Goal: Complete application form

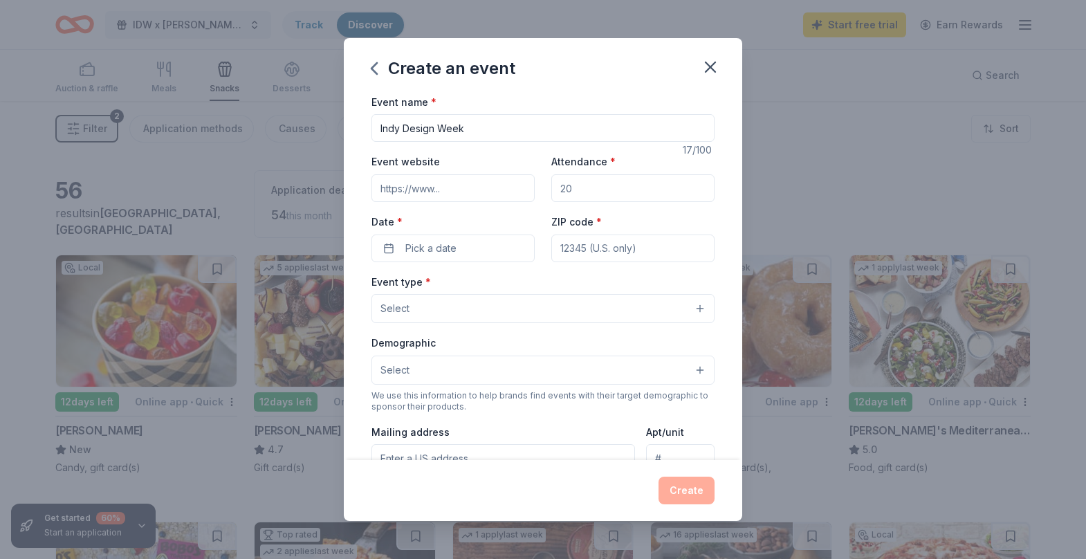
click at [490, 133] on input "Indy Design Week" at bounding box center [543, 128] width 343 height 28
click at [469, 123] on input "Indy Design Week" at bounding box center [543, 128] width 343 height 28
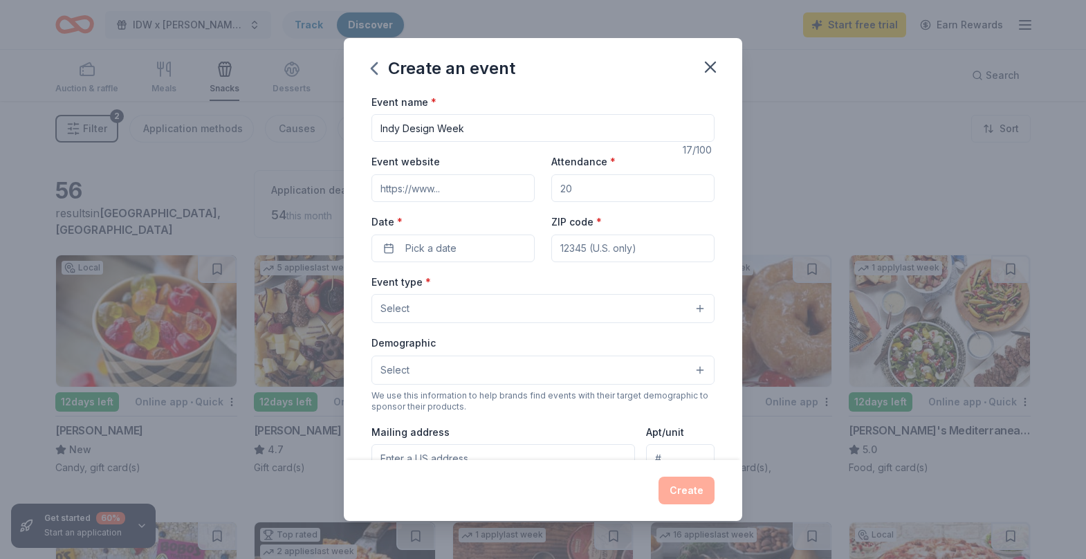
click at [469, 123] on input "Indy Design Week" at bounding box center [543, 128] width 343 height 28
click at [397, 130] on input "IDW Donation Campaign Kick-Off Event" at bounding box center [543, 128] width 343 height 28
type input "IDW26 Donation Campaign Kick-Off Event"
click at [435, 188] on input "Event website" at bounding box center [453, 188] width 163 height 28
click at [441, 160] on div "Event website" at bounding box center [453, 177] width 163 height 49
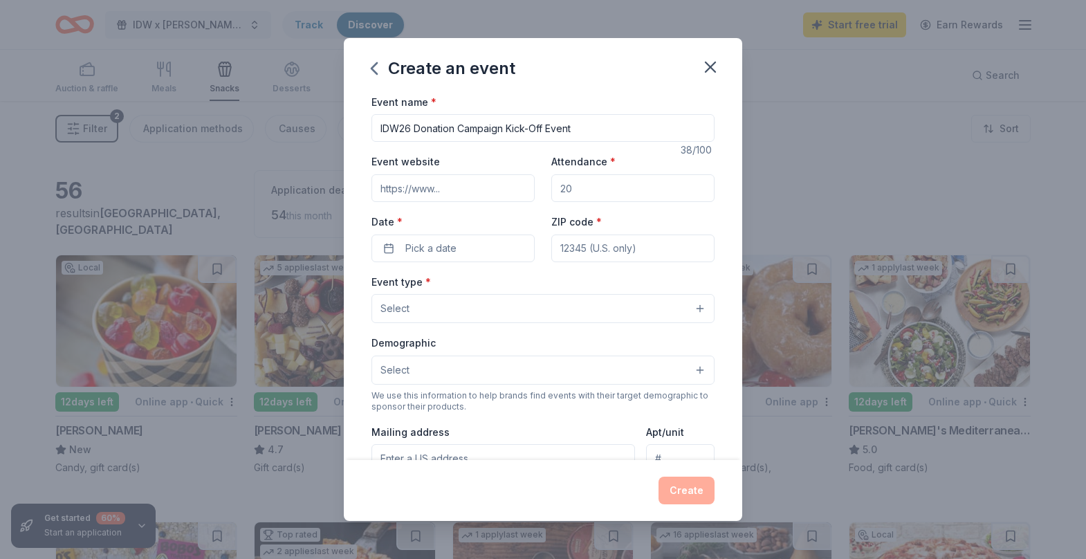
click at [432, 206] on div "Event website Attendance * Date * Pick a date ZIP code *" at bounding box center [543, 207] width 343 height 109
click at [429, 192] on input "Event website" at bounding box center [453, 188] width 163 height 28
click at [578, 191] on input "Attendance *" at bounding box center [633, 188] width 163 height 28
click at [471, 252] on button "Pick a date" at bounding box center [453, 249] width 163 height 28
drag, startPoint x: 591, startPoint y: 198, endPoint x: 545, endPoint y: 186, distance: 47.2
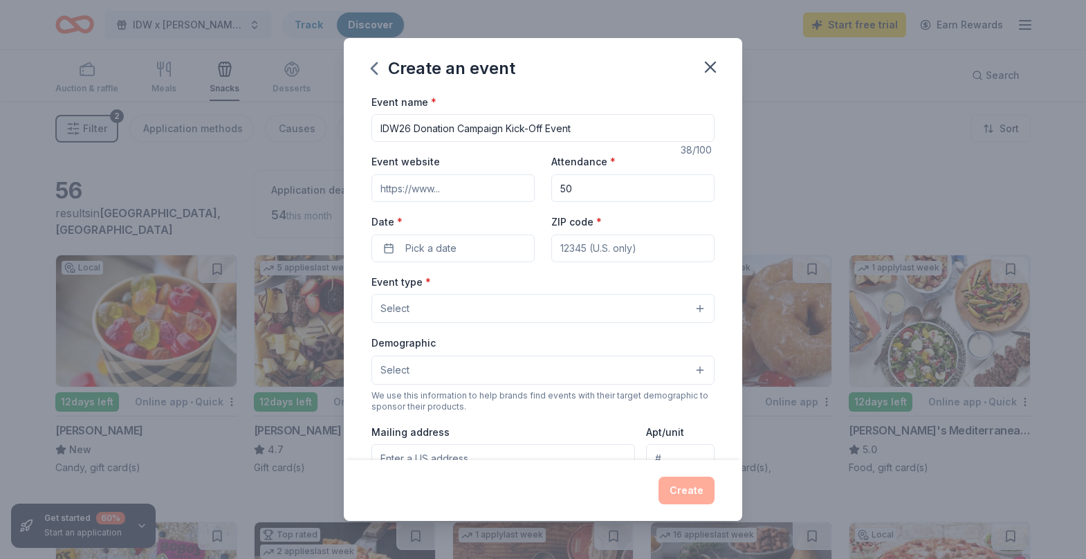
click at [545, 186] on div "Event website Attendance * 50 Date * Pick a date ZIP code *" at bounding box center [543, 207] width 343 height 109
type input "100"
click at [477, 255] on button "Pick a date" at bounding box center [453, 249] width 163 height 28
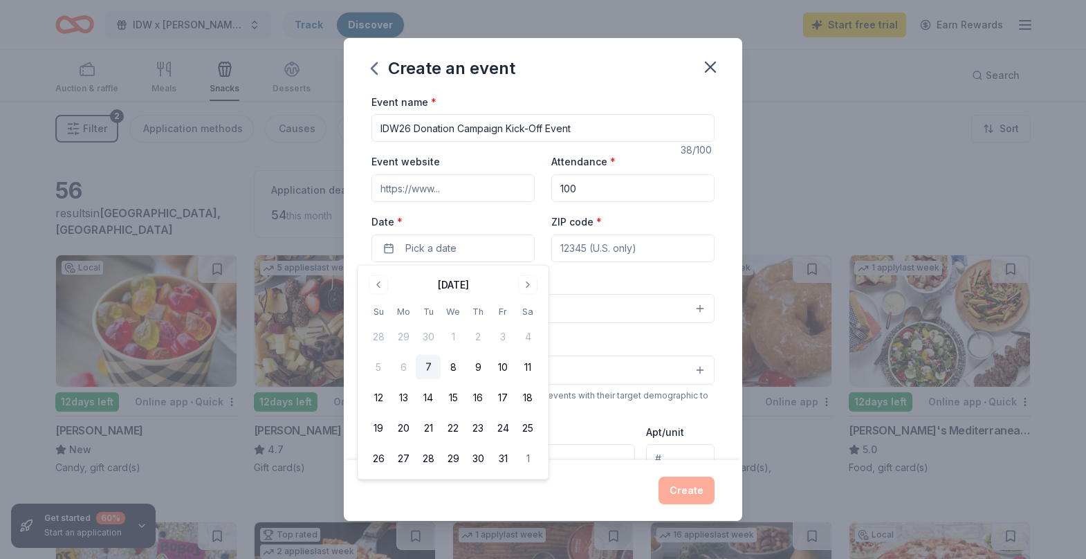
click at [602, 253] on input "ZIP code *" at bounding box center [633, 249] width 163 height 28
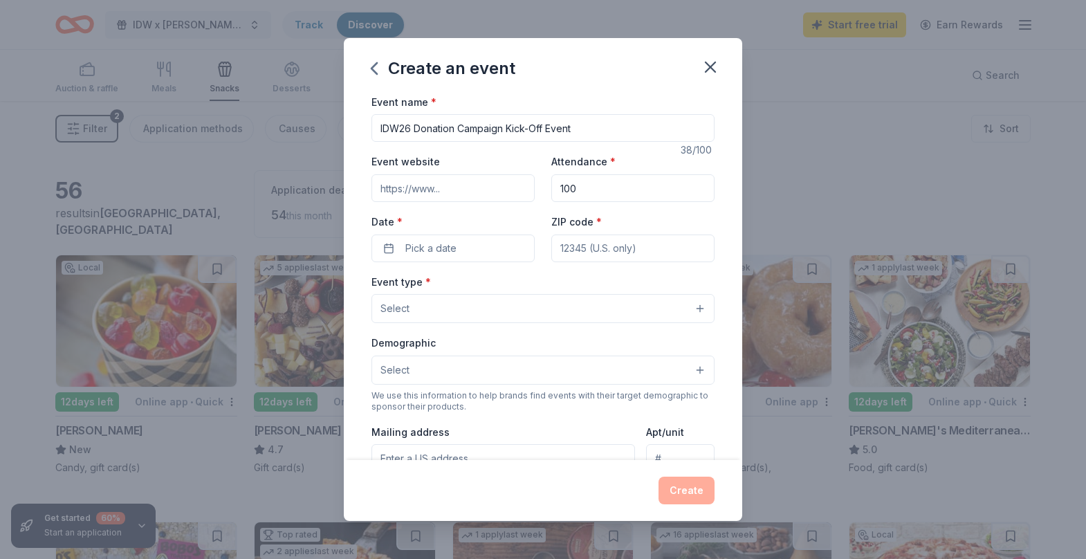
paste input "46203"
type input "46203"
click at [447, 248] on span "Pick a date" at bounding box center [431, 248] width 51 height 17
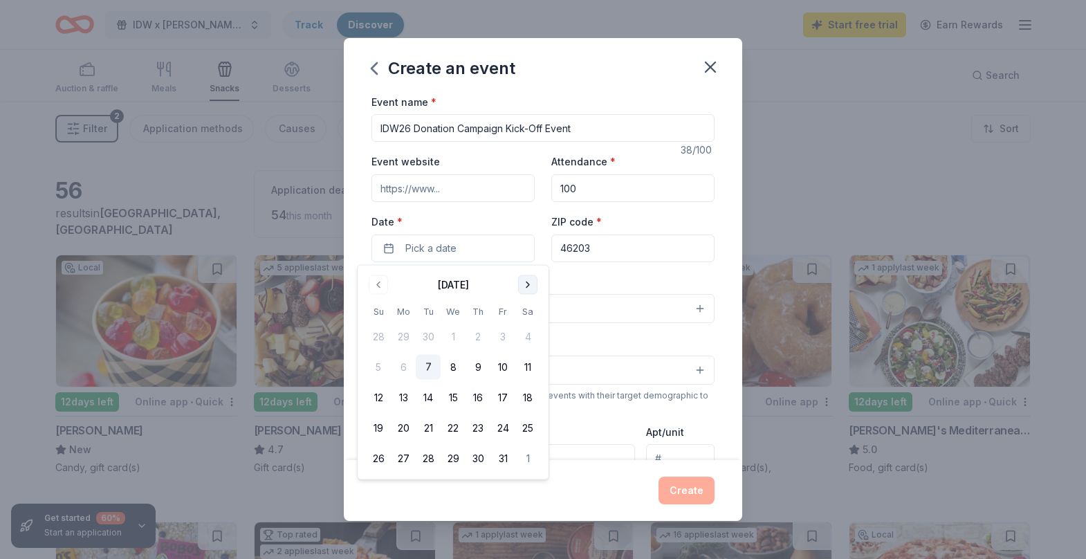
click at [525, 289] on button "Go to next month" at bounding box center [527, 284] width 19 height 19
click at [503, 361] on button "7" at bounding box center [503, 367] width 25 height 25
click at [590, 277] on div "Event type * Select" at bounding box center [543, 298] width 343 height 51
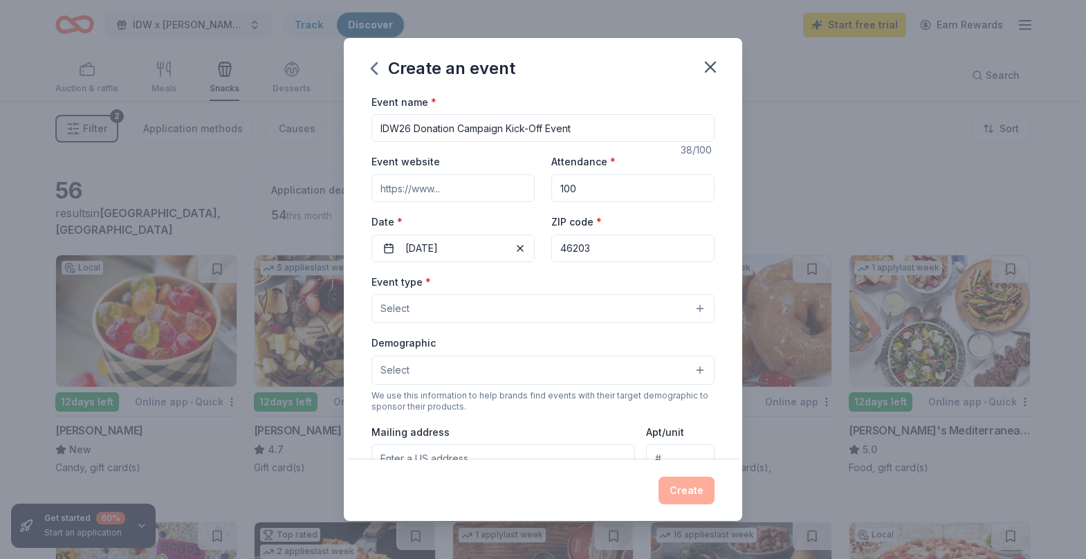
click at [456, 316] on button "Select" at bounding box center [543, 308] width 343 height 29
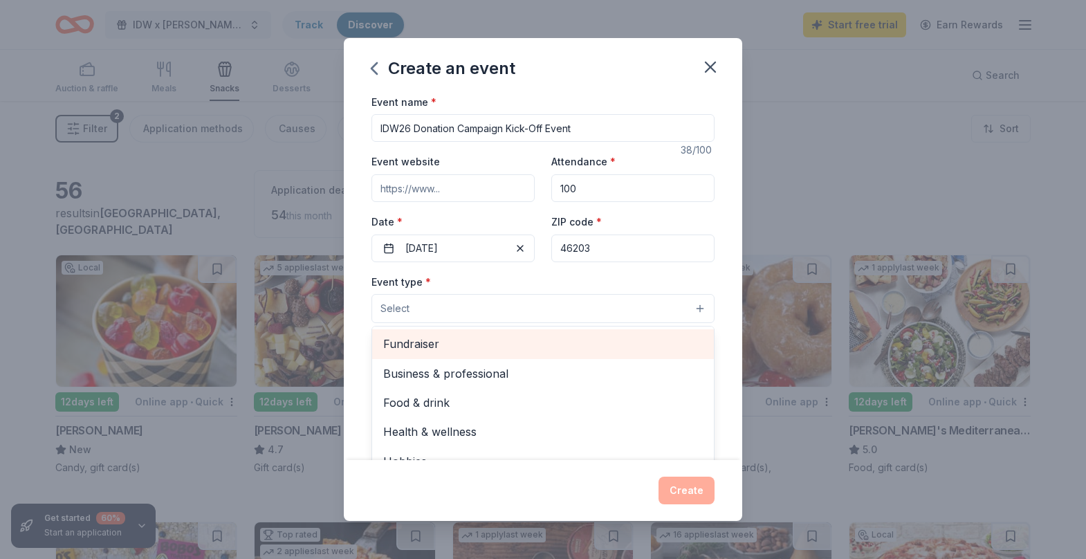
click at [452, 340] on span "Fundraiser" at bounding box center [543, 344] width 320 height 18
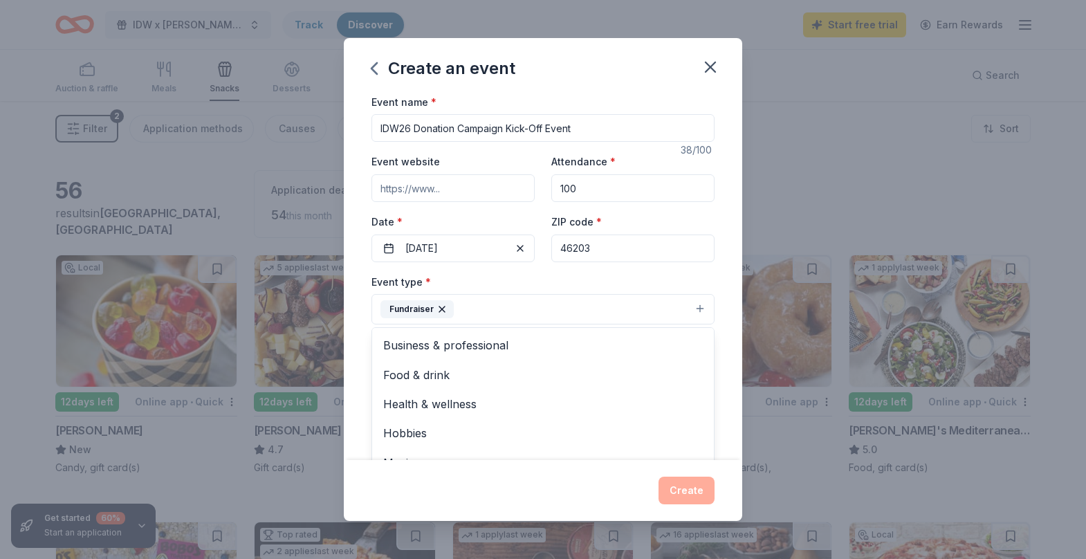
click at [353, 346] on div "Event name * IDW26 Donation Campaign Kick-Off Event 38 /100 Event website Atten…" at bounding box center [543, 276] width 399 height 367
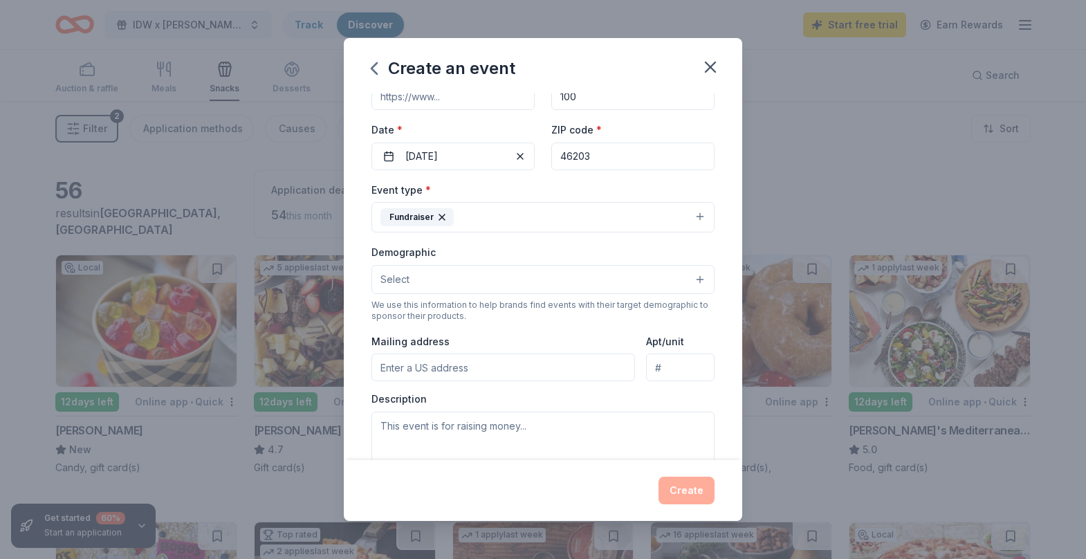
scroll to position [109, 0]
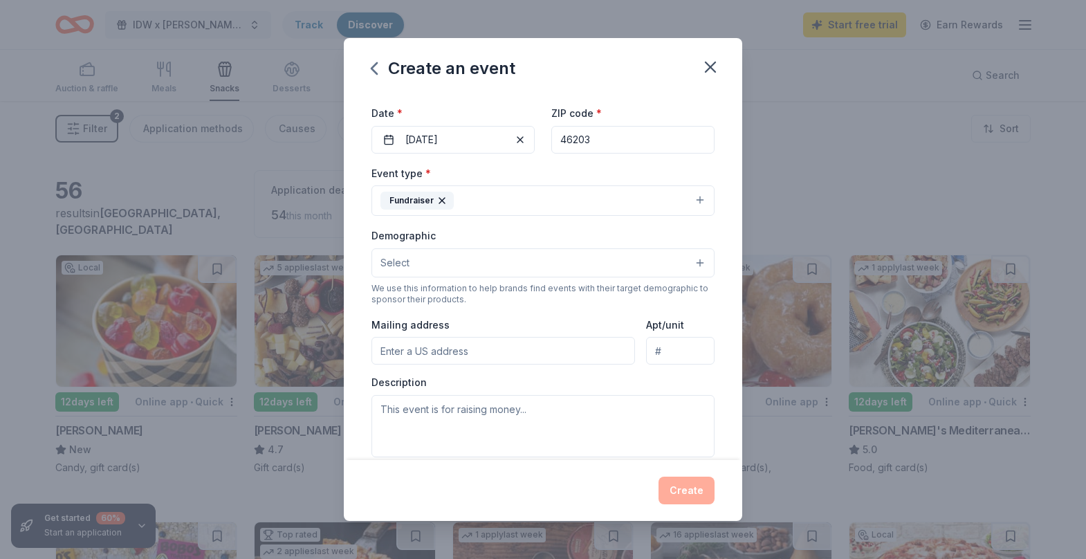
click at [446, 265] on button "Select" at bounding box center [543, 262] width 343 height 29
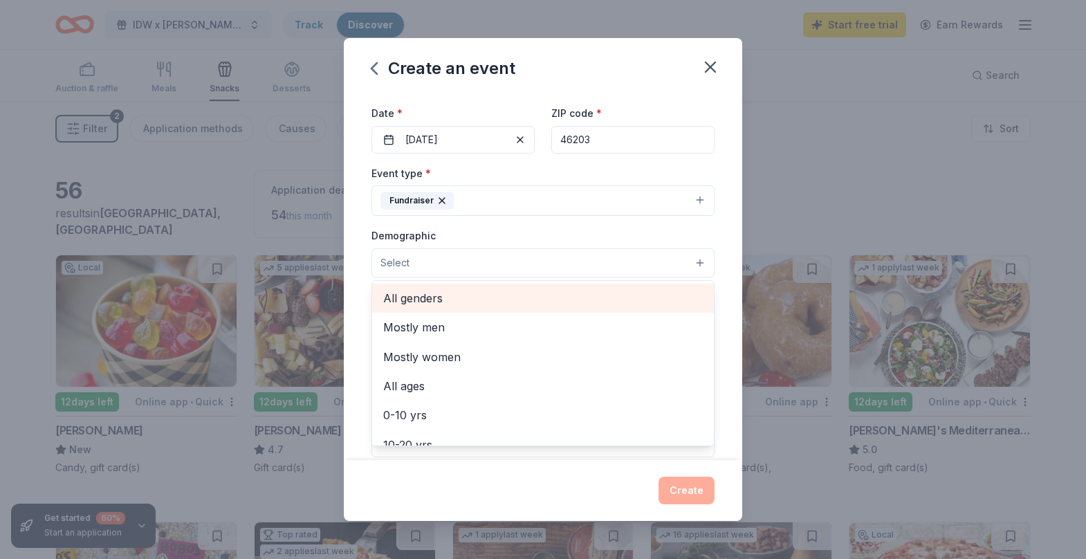
click at [444, 296] on span "All genders" at bounding box center [543, 298] width 320 height 18
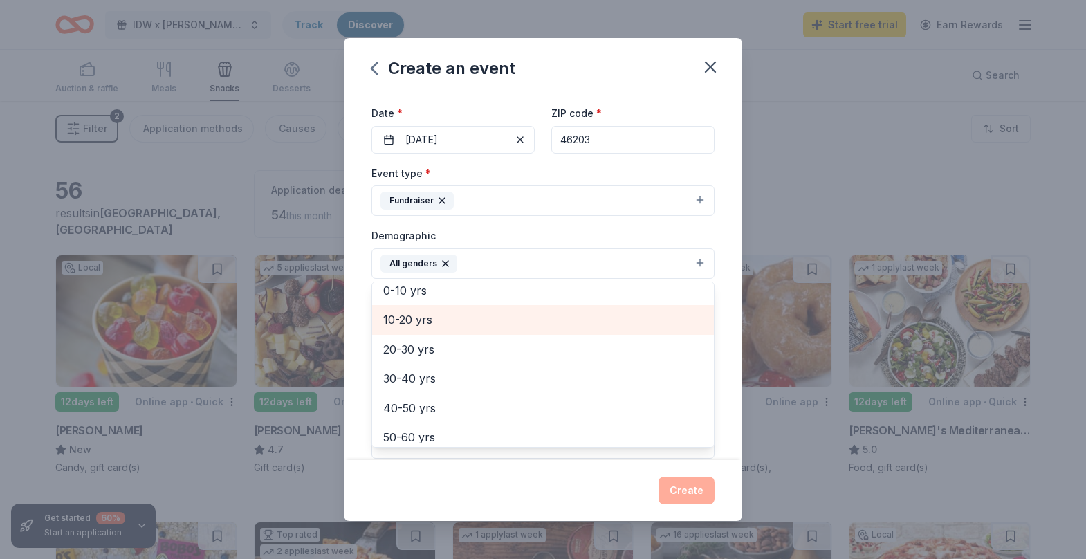
scroll to position [28, 0]
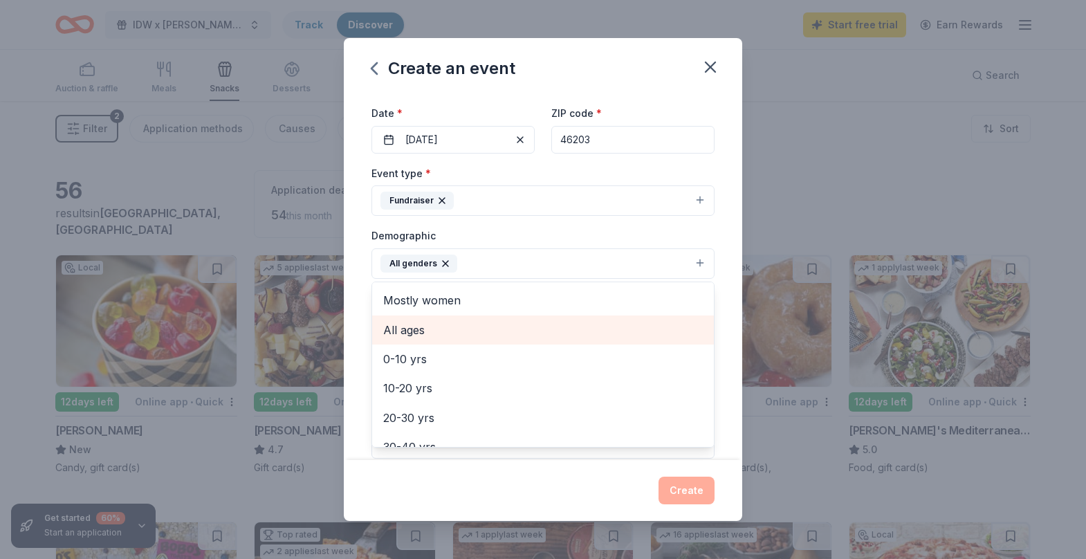
click at [468, 331] on span "All ages" at bounding box center [543, 330] width 320 height 18
click at [363, 300] on div "Event name * IDW26 Donation Campaign Kick-Off Event 38 /100 Event website Atten…" at bounding box center [543, 276] width 399 height 367
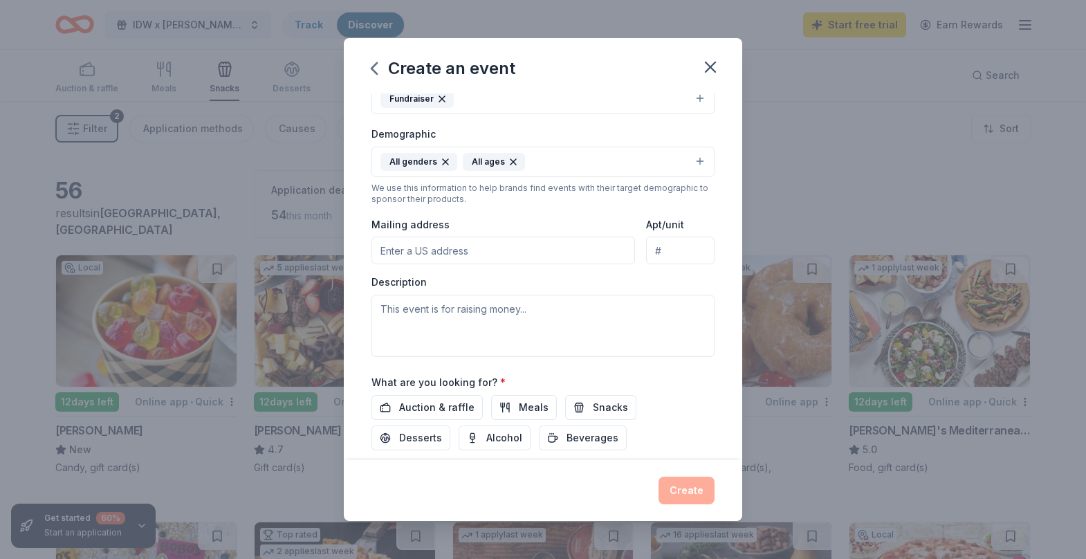
scroll to position [207, 0]
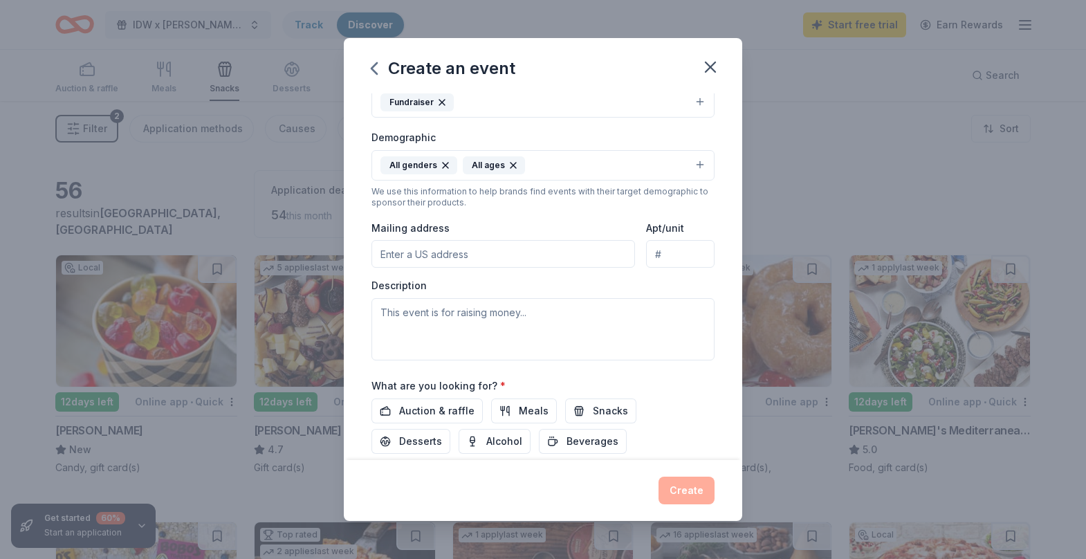
click at [464, 244] on input "Mailing address" at bounding box center [504, 254] width 264 height 28
type input "818 Parkway Avenue, Indianapolis, IN, 46203"
click at [361, 293] on div "Event name * IDW26 Donation Campaign Kick-Off Event 38 /100 Event website Atten…" at bounding box center [543, 276] width 399 height 367
click at [415, 335] on textarea at bounding box center [543, 329] width 343 height 62
paste textarea "Indy Design Week is launching a two-month donation campaign in partnership with…"
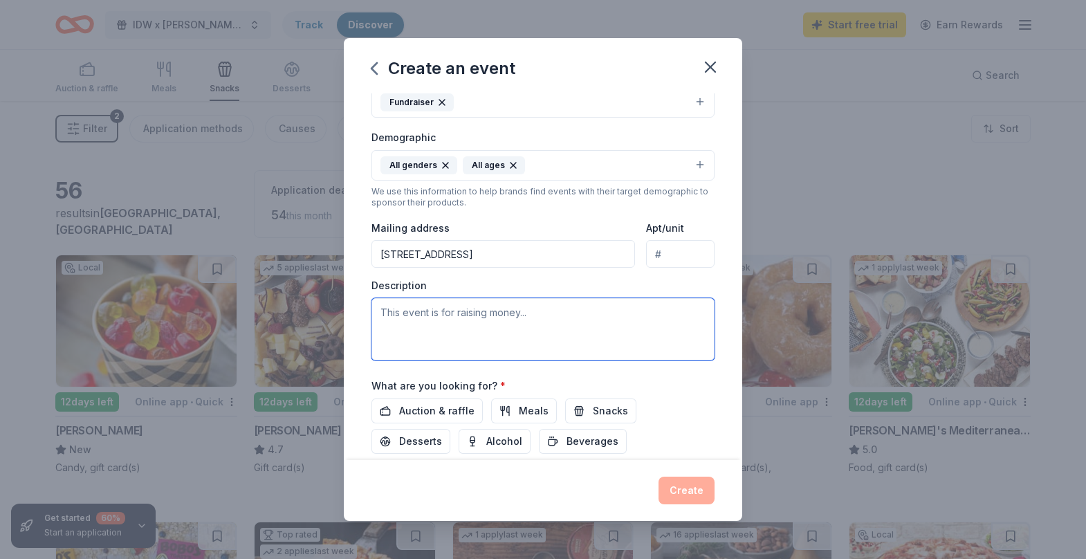
type textarea "Indy Design Week is launching a two-month donation campaign in partnership with…"
click at [475, 334] on textarea at bounding box center [543, 329] width 343 height 62
paste textarea "Indy Design Week is partnering with Flags for Good for a two-month donation cam…"
type textarea "Indy Design Week is partnering with Flags for Good for a two-month donation cam…"
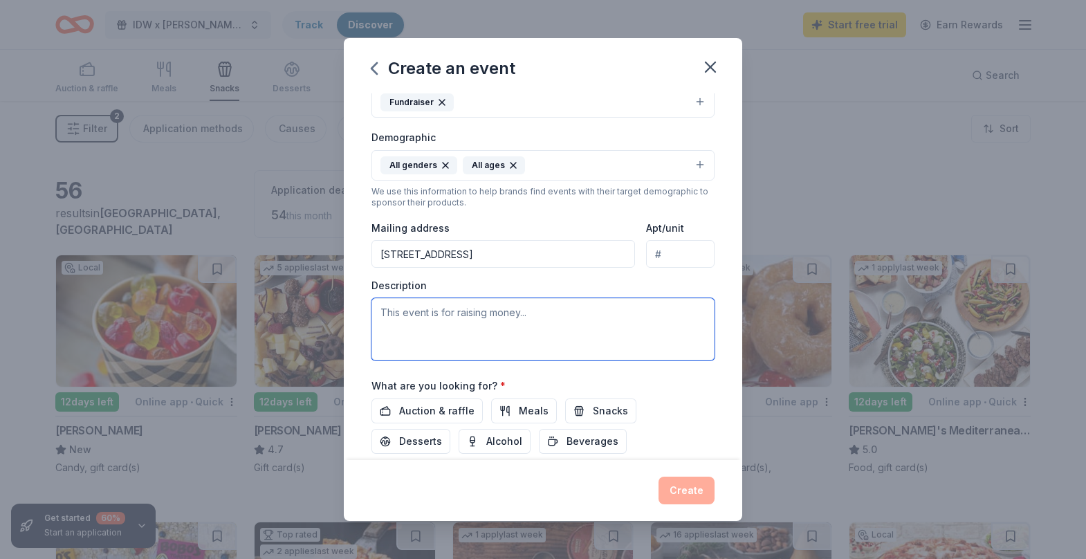
click at [486, 320] on textarea at bounding box center [543, 329] width 343 height 62
paste textarea "Indy Design Week is launching a two-month Support Indy Design donation campaign…"
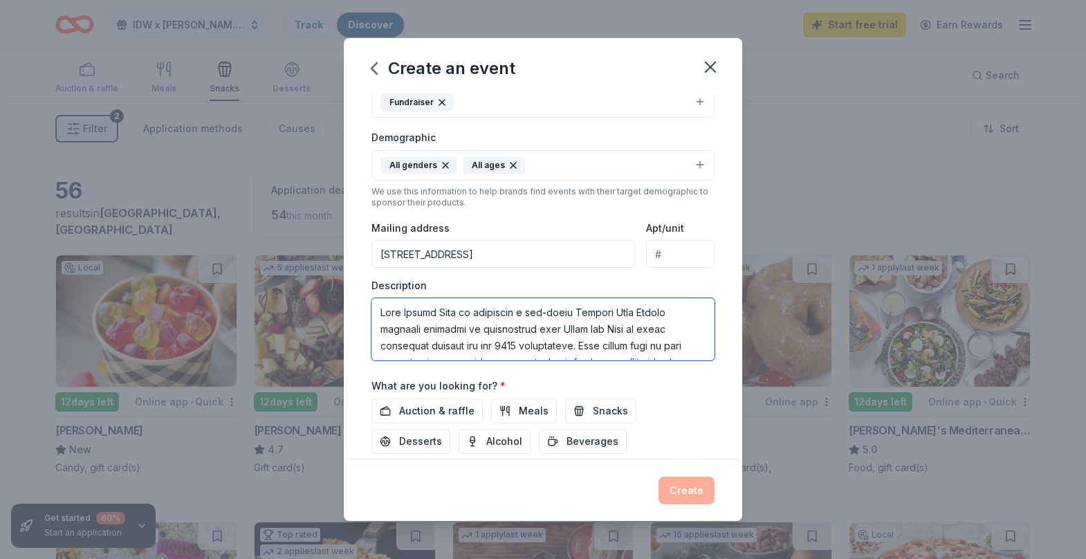
click at [585, 313] on textarea at bounding box center [543, 329] width 343 height 62
click at [679, 309] on textarea at bounding box center [543, 329] width 343 height 62
click at [515, 322] on textarea at bounding box center [543, 329] width 343 height 62
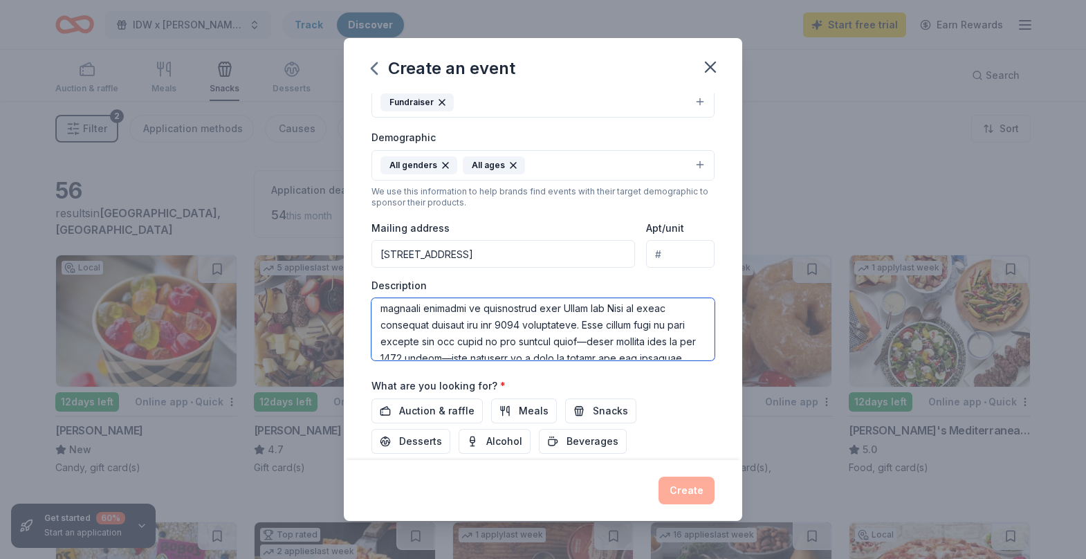
scroll to position [17, 0]
click at [643, 313] on textarea at bounding box center [543, 329] width 343 height 62
click at [628, 316] on textarea at bounding box center [543, 329] width 343 height 62
click at [559, 312] on textarea at bounding box center [543, 329] width 343 height 62
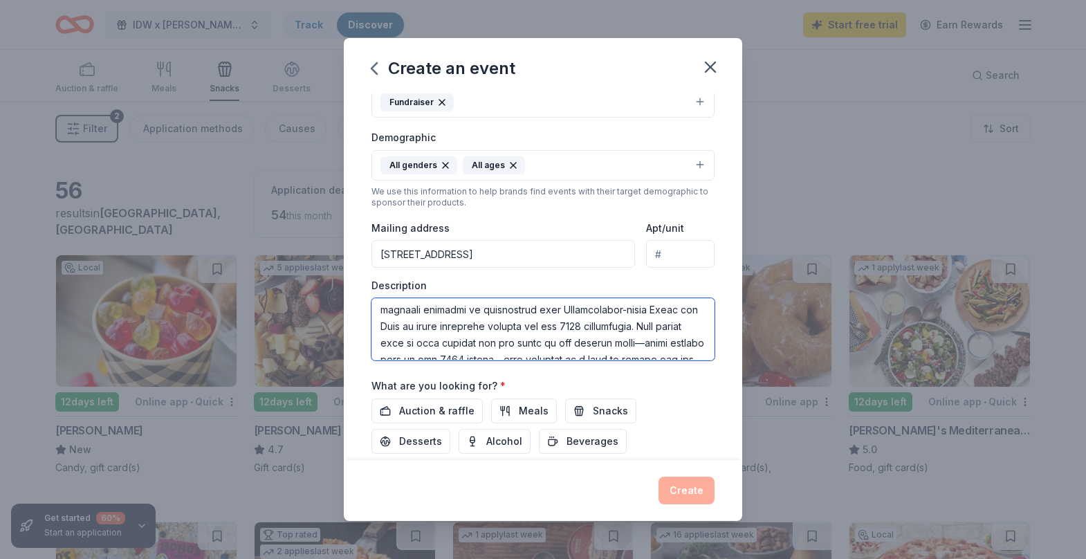
click at [557, 339] on textarea at bounding box center [543, 329] width 343 height 62
click at [423, 330] on textarea at bounding box center [543, 329] width 343 height 62
click at [407, 329] on textarea at bounding box center [543, 329] width 343 height 62
click at [647, 309] on textarea at bounding box center [543, 329] width 343 height 62
click at [567, 318] on textarea at bounding box center [543, 329] width 343 height 62
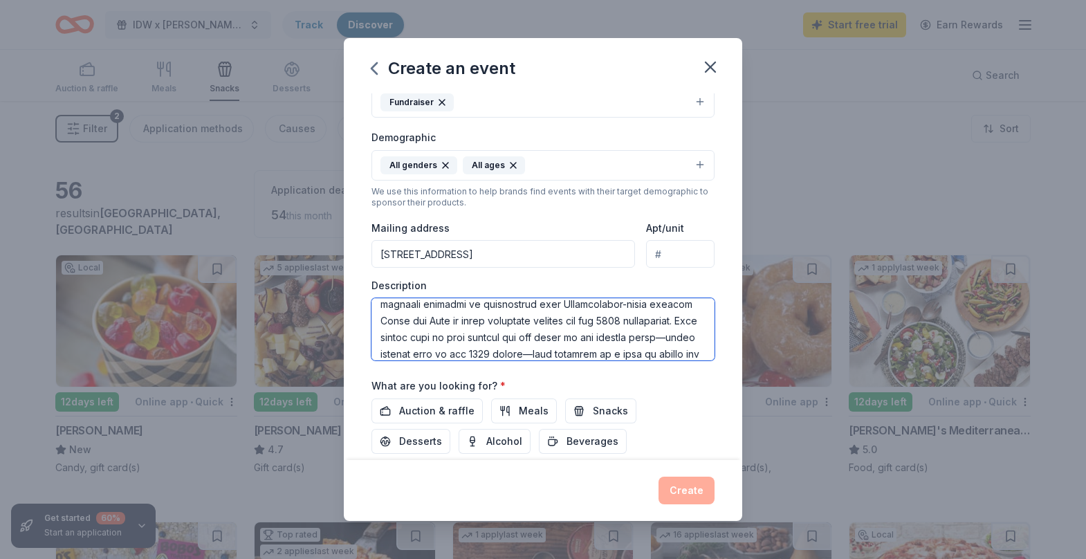
scroll to position [23, 0]
click at [448, 323] on textarea at bounding box center [543, 329] width 343 height 62
click at [691, 308] on textarea at bounding box center [543, 329] width 343 height 62
click at [625, 329] on textarea at bounding box center [543, 329] width 343 height 62
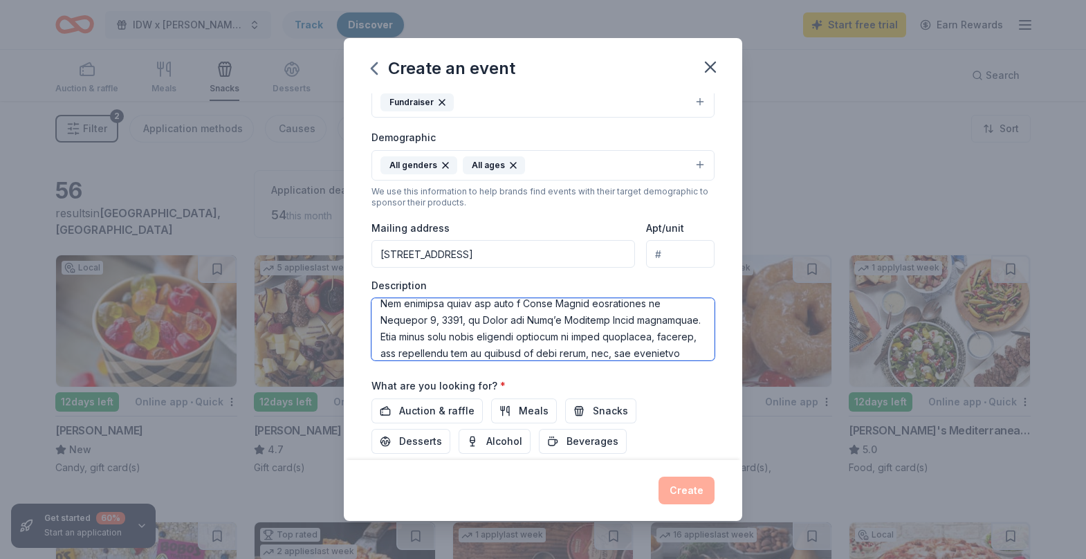
drag, startPoint x: 567, startPoint y: 326, endPoint x: 500, endPoint y: 322, distance: 67.2
click at [500, 322] on textarea at bounding box center [543, 329] width 343 height 62
click at [561, 331] on textarea at bounding box center [543, 329] width 343 height 62
click at [464, 341] on textarea at bounding box center [543, 329] width 343 height 62
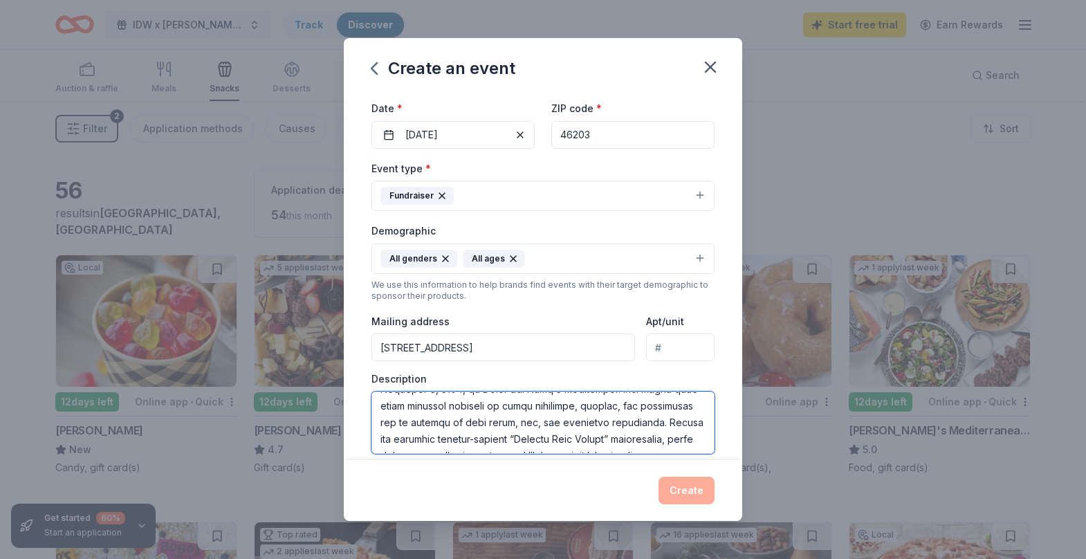
scroll to position [13, 0]
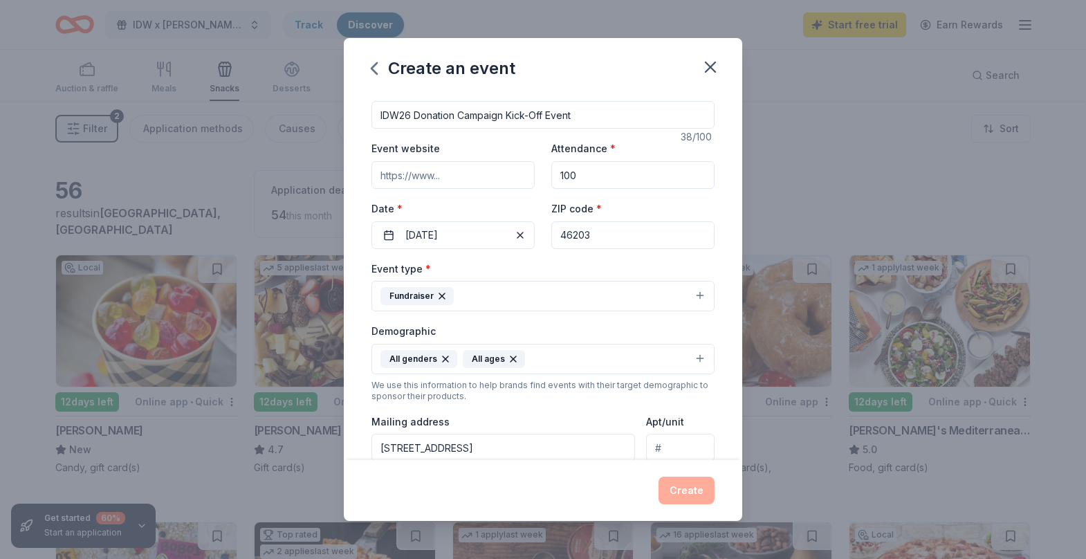
type textarea "Indy Design Week is launching a two-month 'Support Indy Design' donation campai…"
drag, startPoint x: 595, startPoint y: 172, endPoint x: 530, endPoint y: 170, distance: 65.1
click at [530, 170] on div "Event website Attendance * 100 Date * 11/07/2025 ZIP code * 46203" at bounding box center [543, 194] width 343 height 109
type input "2"
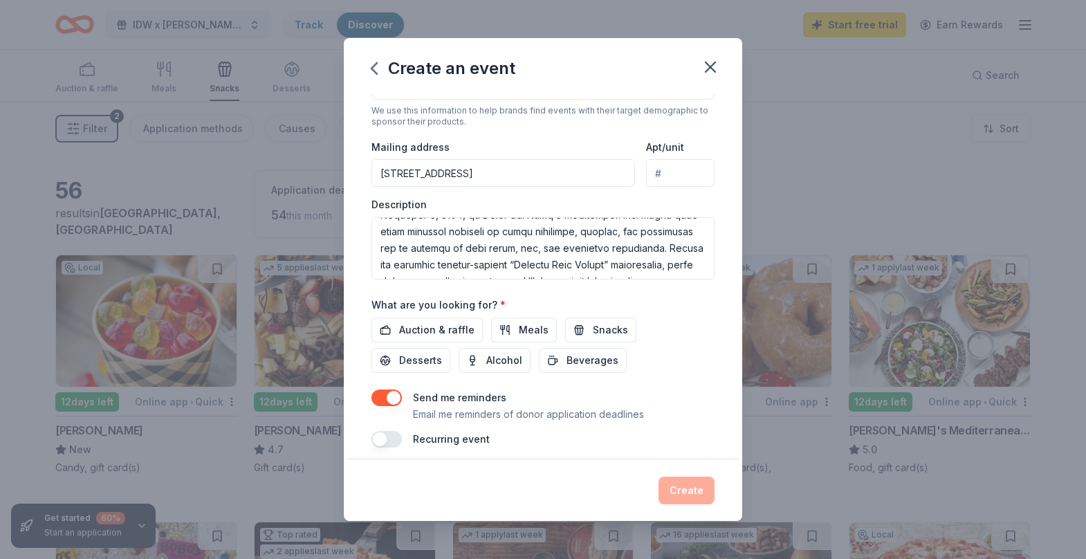
scroll to position [297, 0]
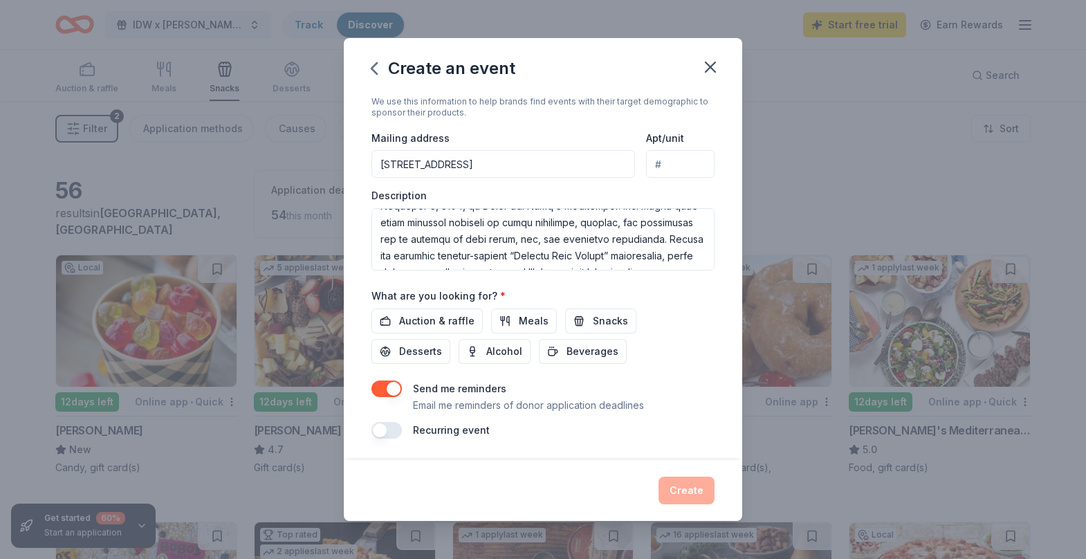
type input "150"
click at [537, 224] on textarea at bounding box center [543, 239] width 343 height 62
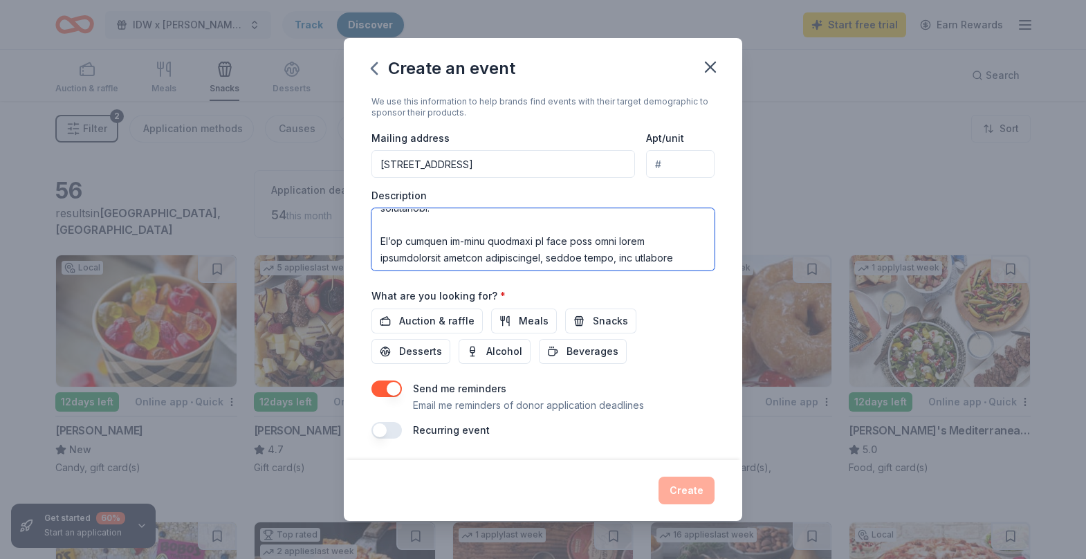
scroll to position [249, 0]
click at [550, 259] on textarea at bounding box center [543, 239] width 343 height 62
drag, startPoint x: 541, startPoint y: 239, endPoint x: 486, endPoint y: 239, distance: 54.7
click at [486, 239] on textarea at bounding box center [543, 239] width 343 height 62
click at [605, 256] on textarea at bounding box center [543, 239] width 343 height 62
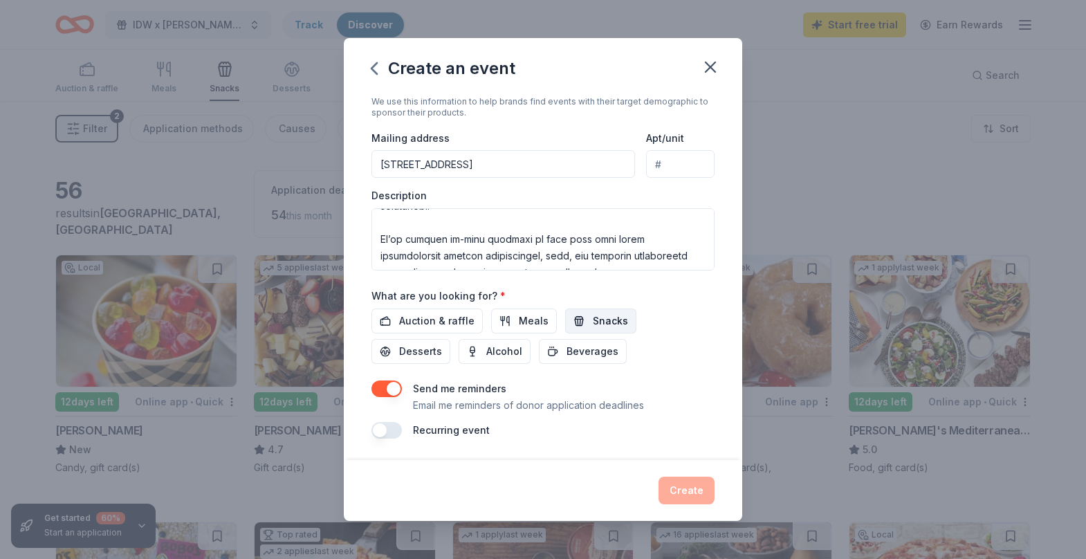
click at [610, 325] on span "Snacks" at bounding box center [610, 321] width 35 height 17
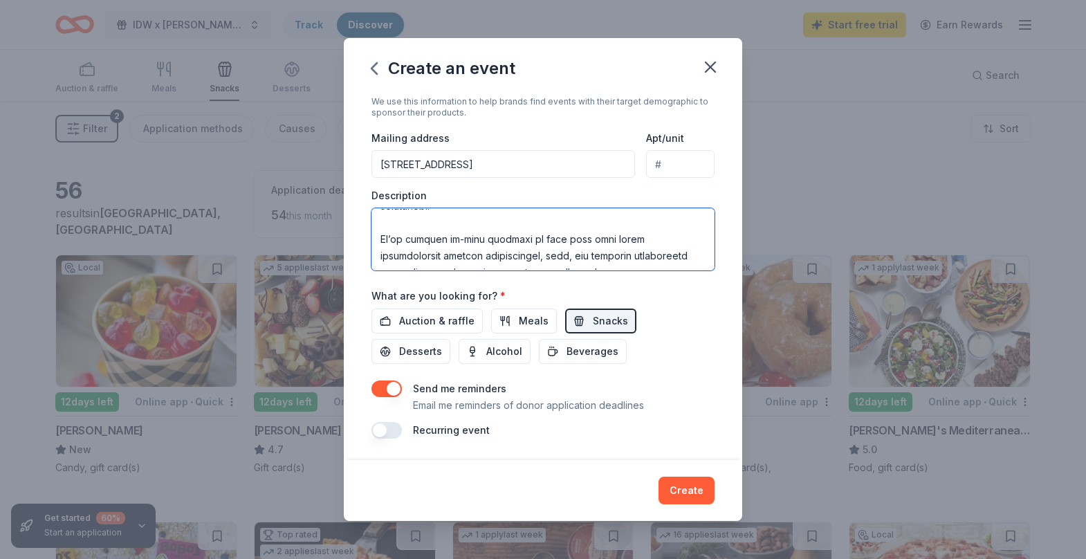
drag, startPoint x: 504, startPoint y: 240, endPoint x: 486, endPoint y: 240, distance: 18.7
click at [486, 240] on textarea at bounding box center [543, 239] width 343 height 62
click at [583, 261] on textarea at bounding box center [543, 239] width 343 height 62
type textarea "Indy Design Week is launching a two-month 'Support Indy Design' donation campai…"
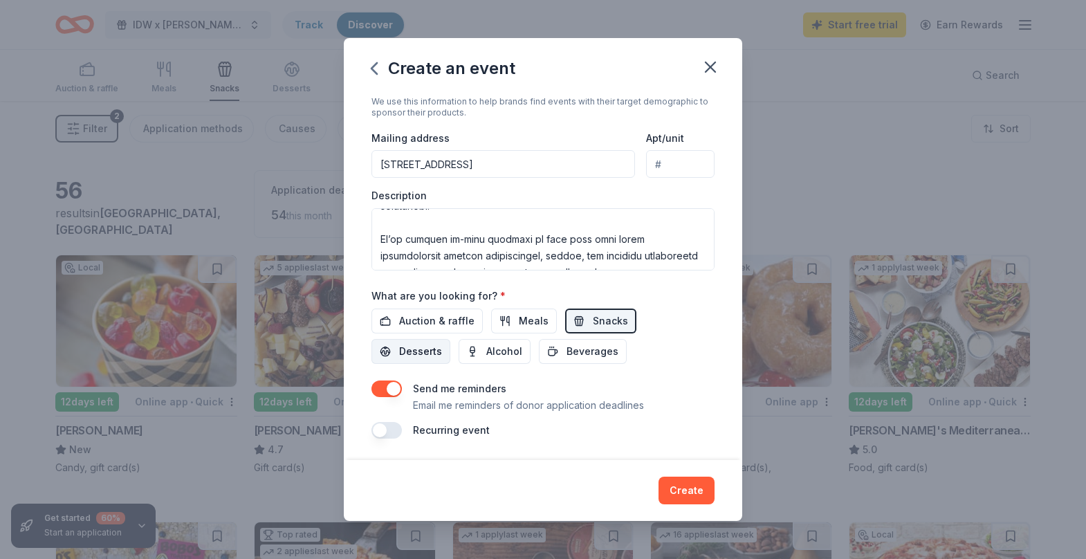
click at [442, 343] on span "Desserts" at bounding box center [420, 351] width 43 height 17
click at [486, 347] on span "Alcohol" at bounding box center [504, 351] width 36 height 17
click at [539, 340] on button "Beverages" at bounding box center [583, 351] width 88 height 25
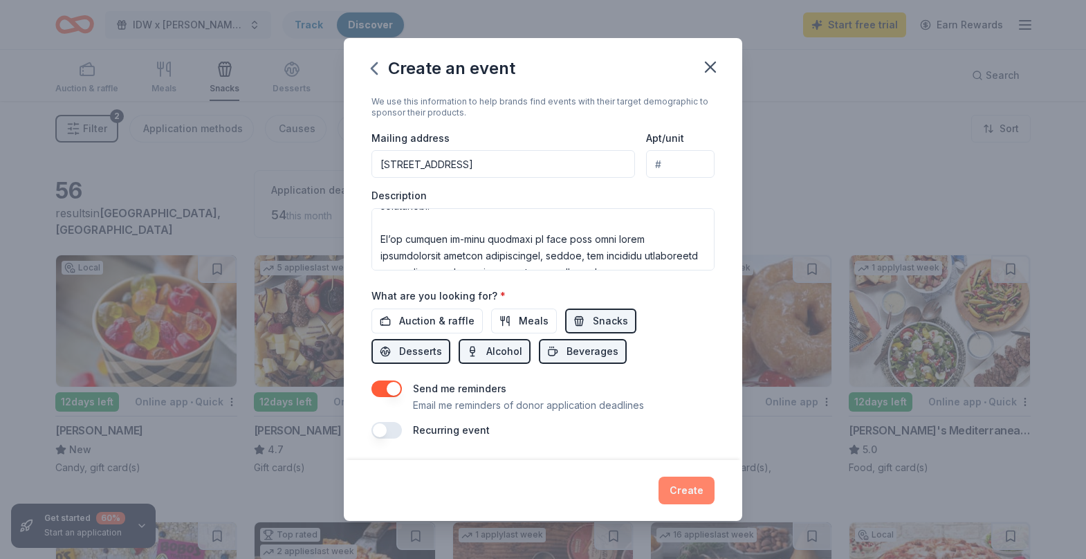
click at [691, 489] on button "Create" at bounding box center [687, 491] width 56 height 28
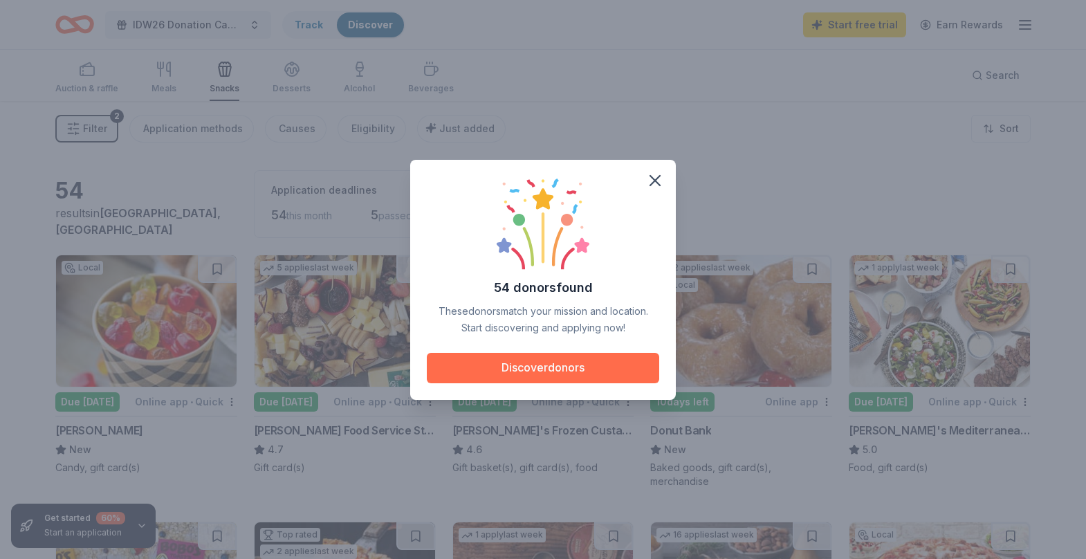
click at [573, 363] on button "Discover donors" at bounding box center [543, 368] width 233 height 30
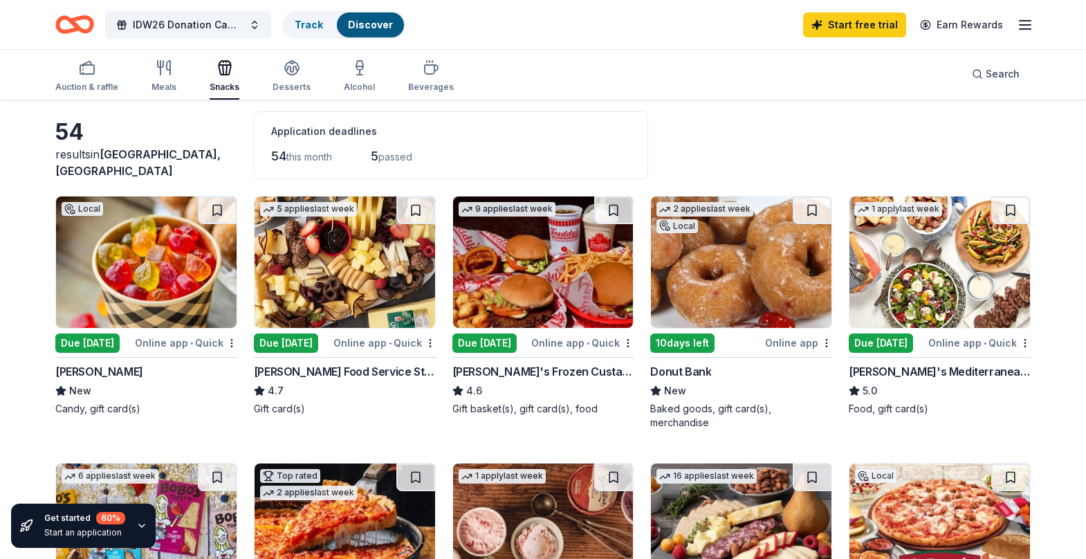
scroll to position [57, 0]
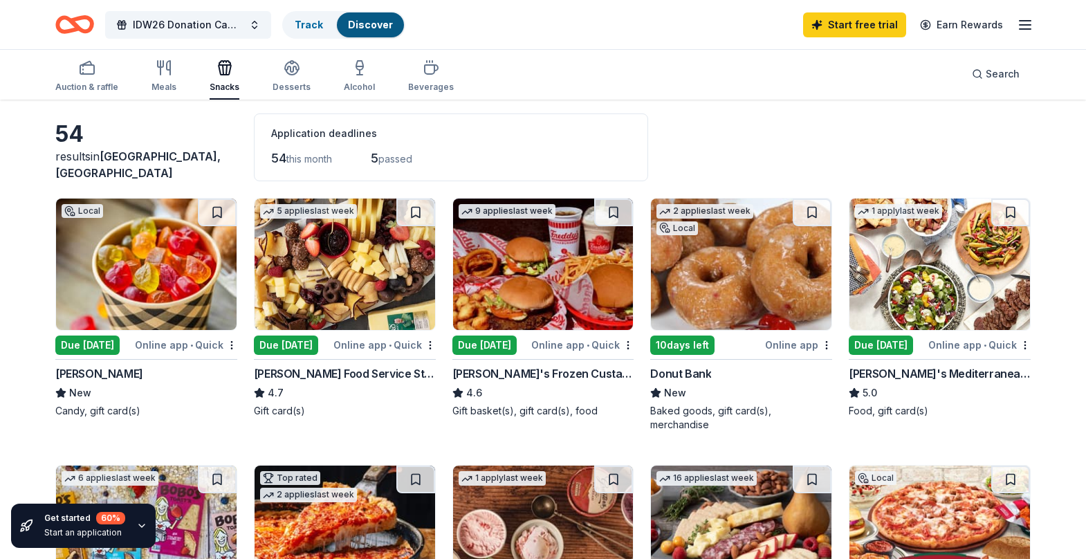
click at [365, 273] on img at bounding box center [345, 264] width 181 height 131
click at [198, 21] on span "IDW26 Donation Campaign Kick-Off Event" at bounding box center [188, 25] width 111 height 17
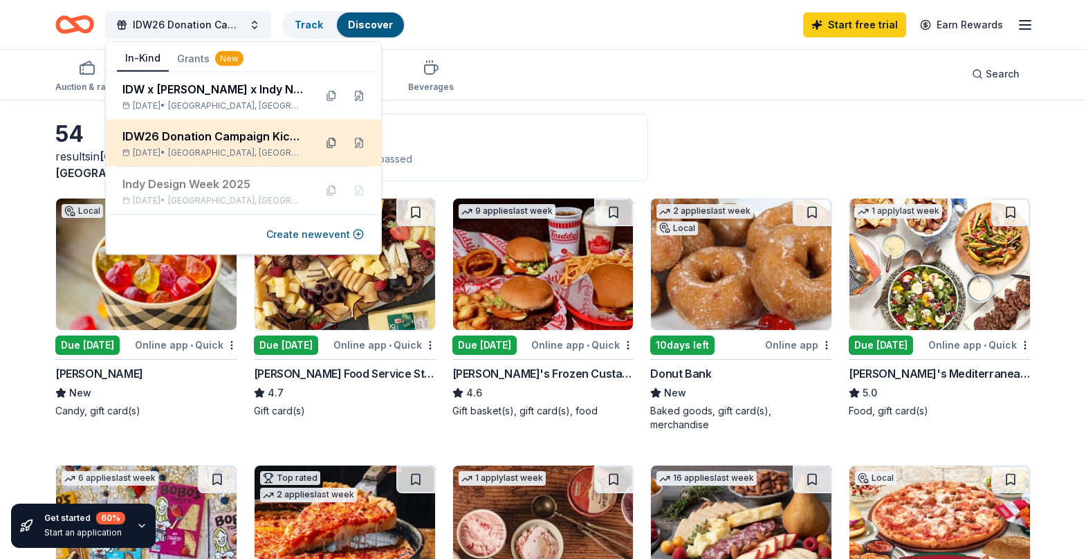
click at [333, 145] on button at bounding box center [331, 143] width 22 height 22
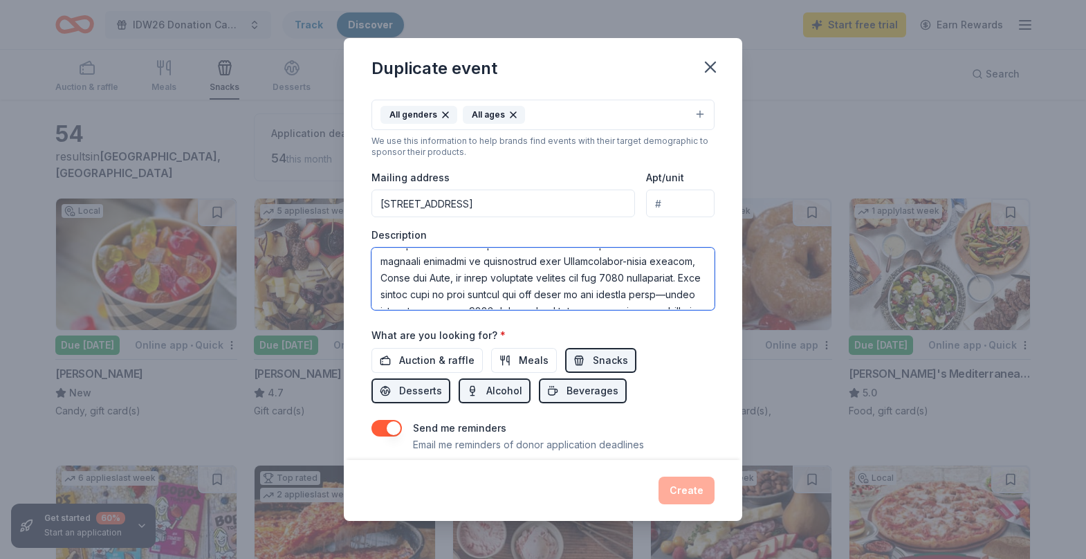
scroll to position [0, 0]
drag, startPoint x: 490, startPoint y: 280, endPoint x: 363, endPoint y: 247, distance: 130.7
click at [363, 247] on div "Event name * IDW26 Donation Campaign Kick-Off Event 38 /100 Event website Atten…" at bounding box center [543, 276] width 399 height 367
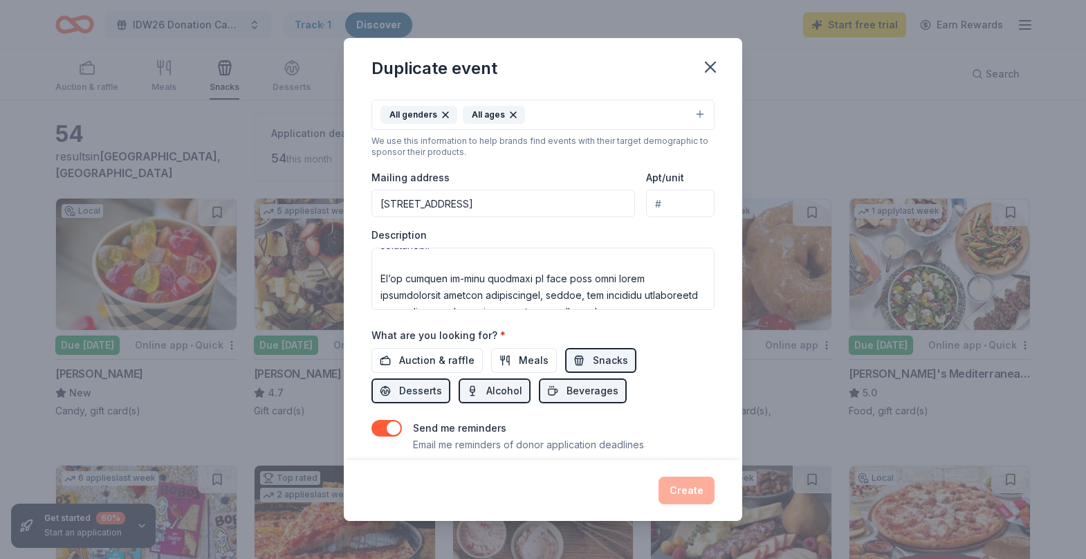
click at [789, 93] on div "Duplicate event Event name * IDW26 Donation Campaign Kick-Off Event 38 /100 Eve…" at bounding box center [543, 279] width 1086 height 559
click at [712, 64] on icon "button" at bounding box center [711, 67] width 10 height 10
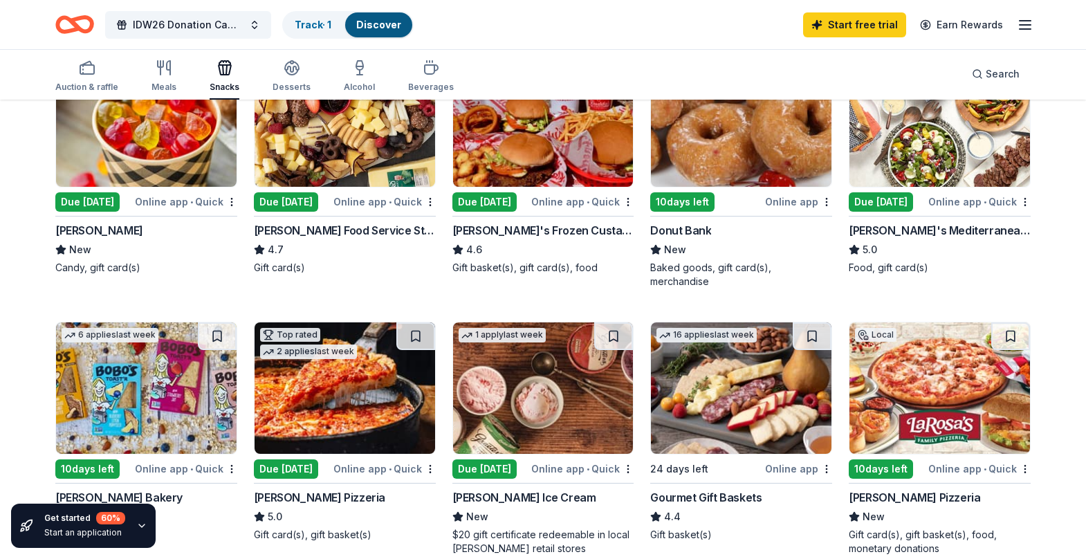
scroll to position [204, 0]
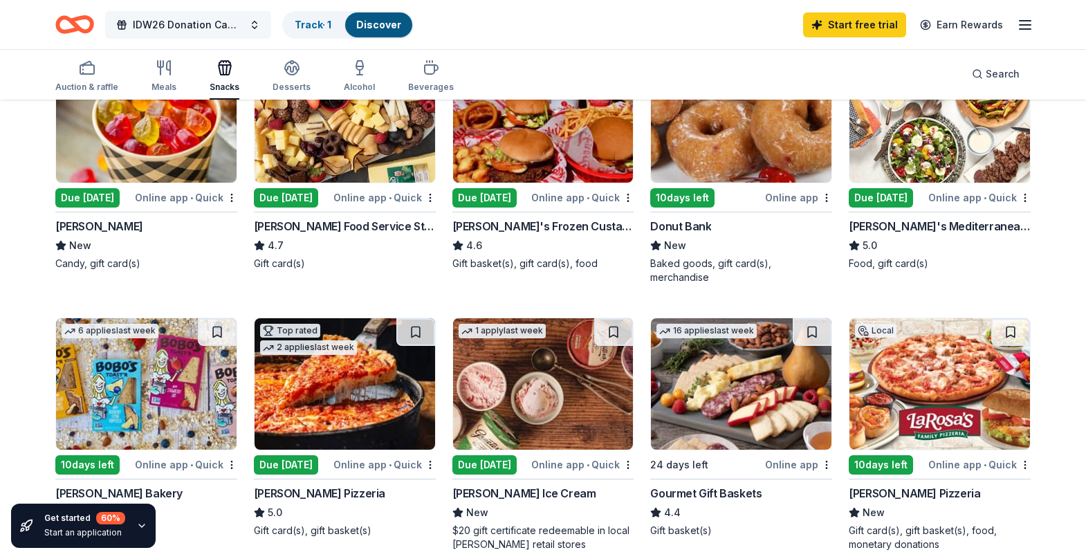
click at [218, 24] on span "IDW26 Donation Campaign Kick-Off Event" at bounding box center [188, 25] width 111 height 17
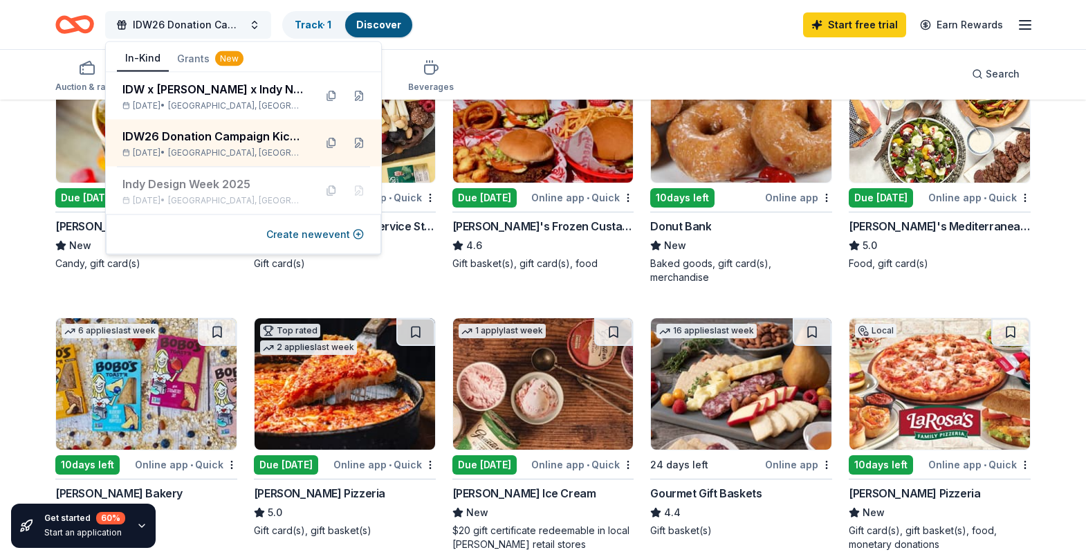
click at [218, 24] on span "IDW26 Donation Campaign Kick-Off Event" at bounding box center [188, 25] width 111 height 17
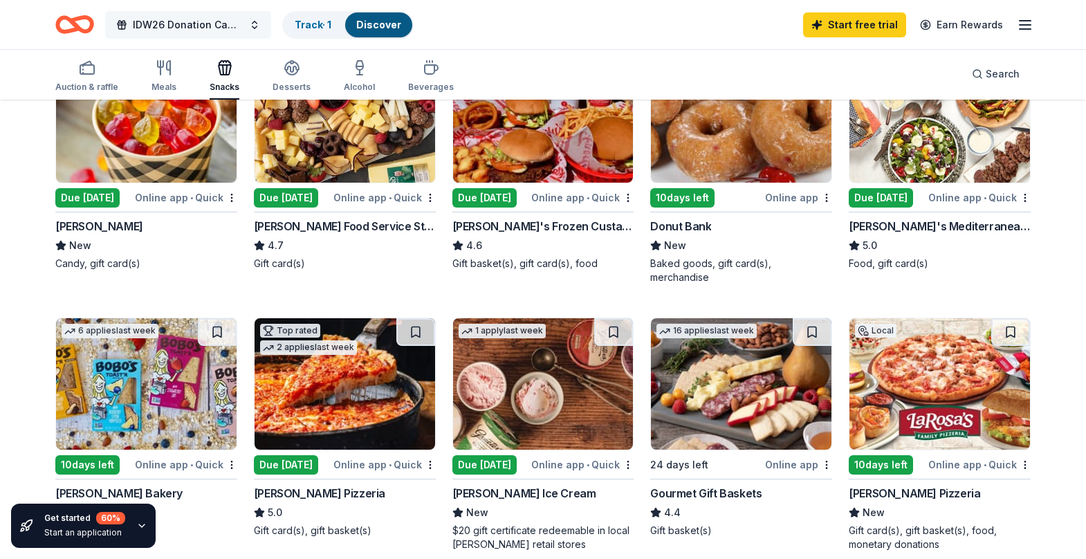
click at [209, 28] on span "IDW26 Donation Campaign Kick-Off Event" at bounding box center [188, 25] width 111 height 17
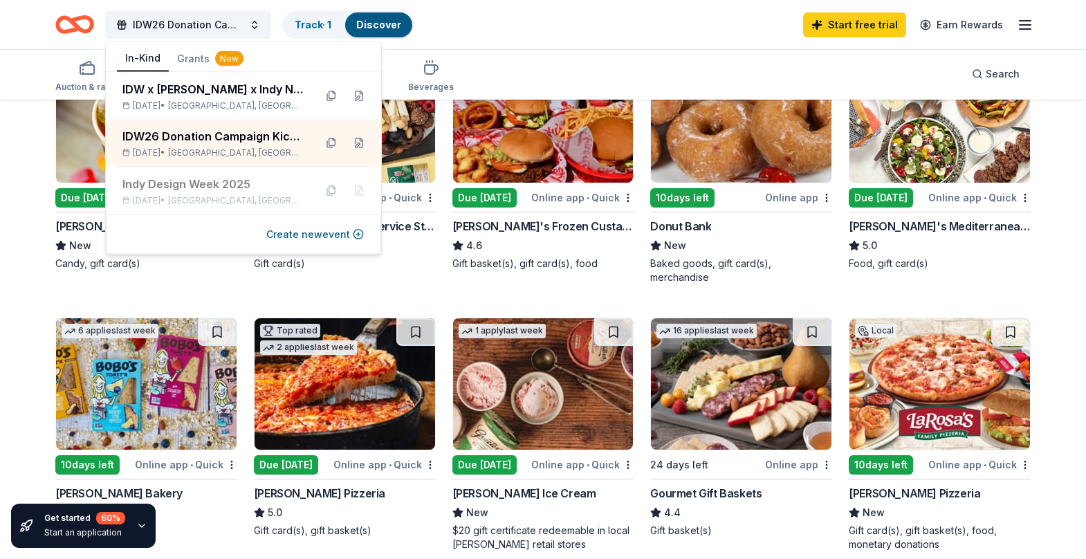
click at [600, 20] on div "IDW26 Donation Campaign Kick-Off Event Track · 1 Discover Start free trial Earn…" at bounding box center [543, 24] width 976 height 33
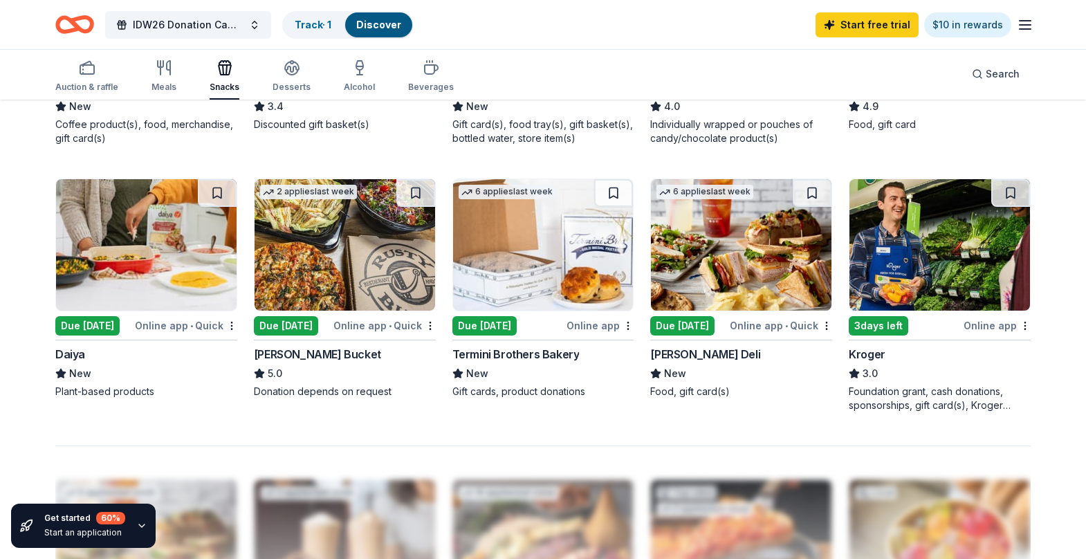
scroll to position [881, 0]
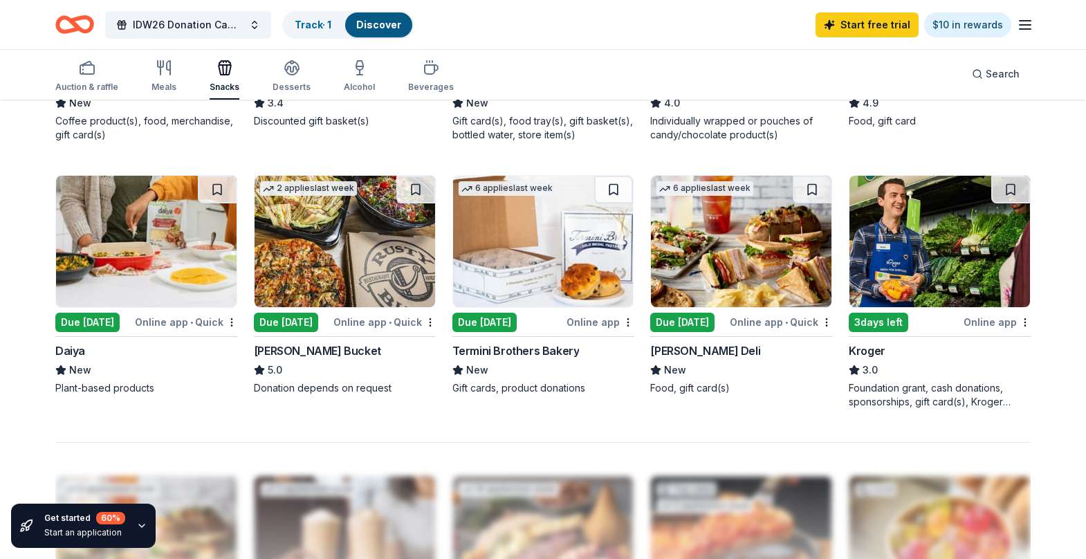
click at [932, 241] on img at bounding box center [940, 241] width 181 height 131
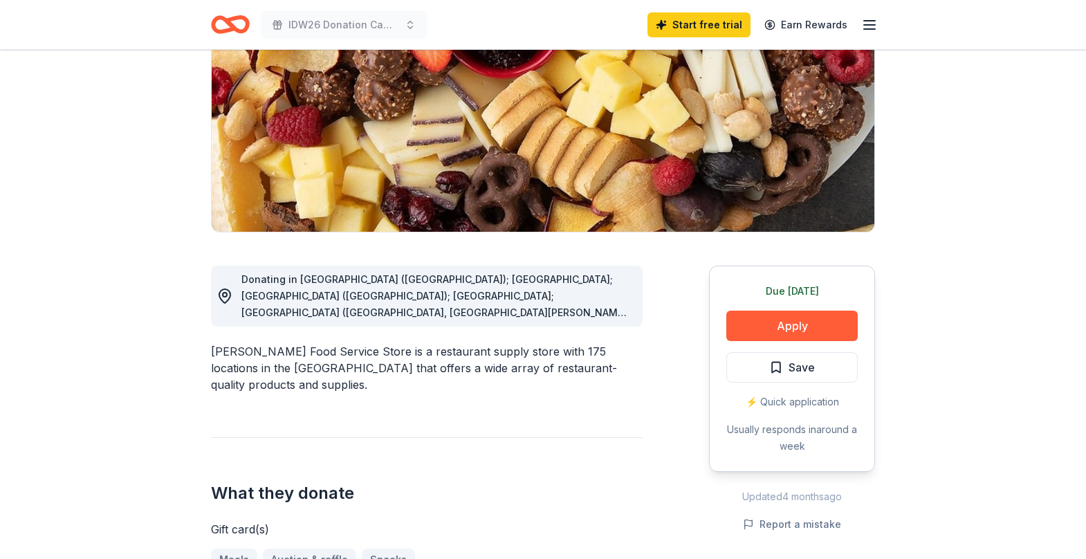
scroll to position [190, 0]
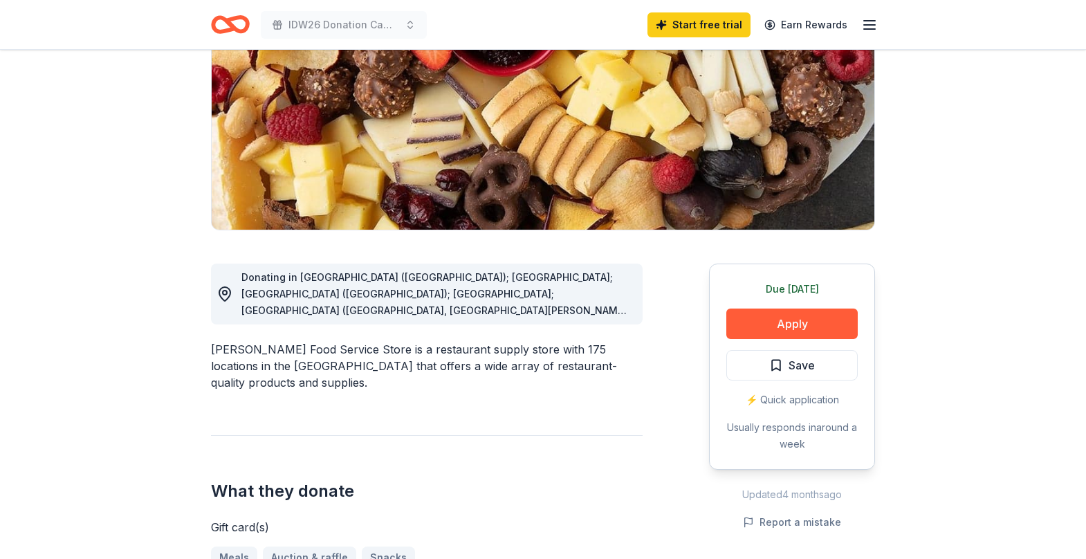
drag, startPoint x: 438, startPoint y: 282, endPoint x: 502, endPoint y: 286, distance: 64.5
click at [502, 286] on div "Donating in AL (Huntsville); FL; GA (Lithia Springs); IL; IN (Elkhart, Fort Way…" at bounding box center [437, 294] width 390 height 50
click at [552, 308] on span "Donating in AL (Huntsville); FL; GA (Lithia Springs); IL; IN (Elkhart, Fort Way…" at bounding box center [436, 459] width 389 height 377
drag, startPoint x: 491, startPoint y: 281, endPoint x: 535, endPoint y: 288, distance: 44.8
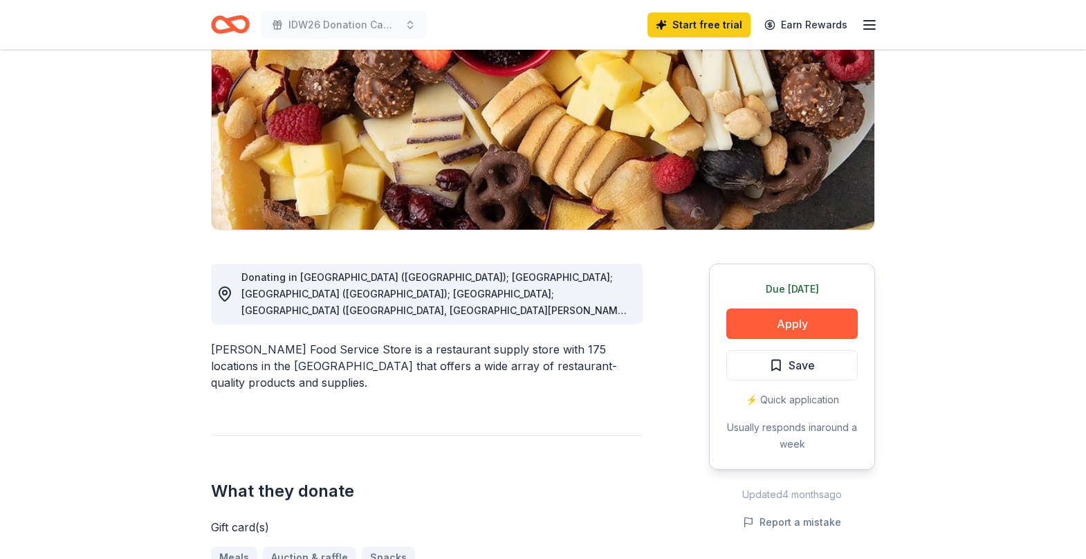
click at [519, 285] on div "Donating in AL (Huntsville); FL; GA (Lithia Springs); IL; IN (Elkhart, Fort Way…" at bounding box center [437, 294] width 390 height 50
click at [535, 288] on span "Donating in AL (Huntsville); FL; GA (Lithia Springs); IL; IN (Elkhart, Fort Way…" at bounding box center [436, 459] width 389 height 377
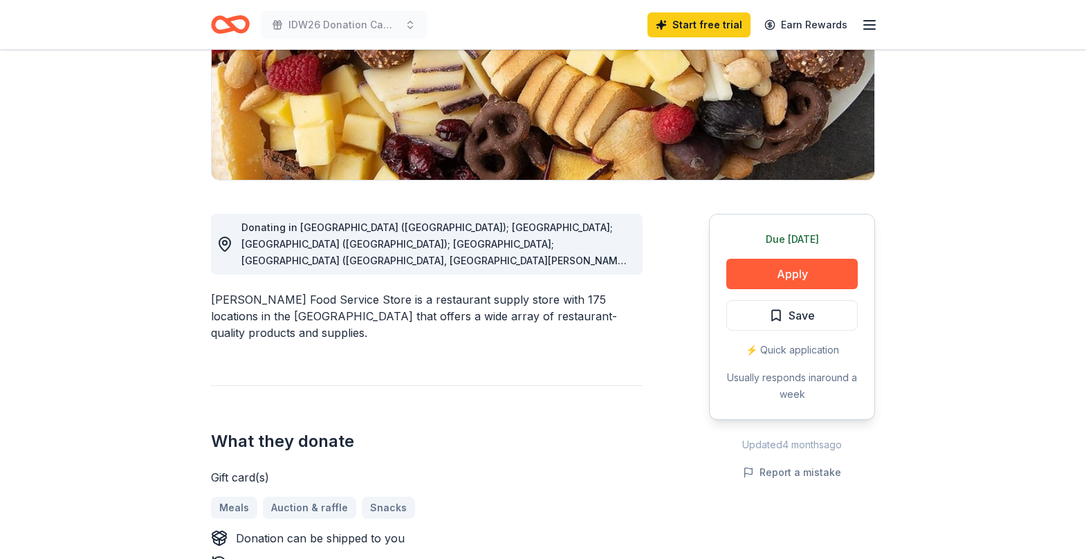
scroll to position [259, 0]
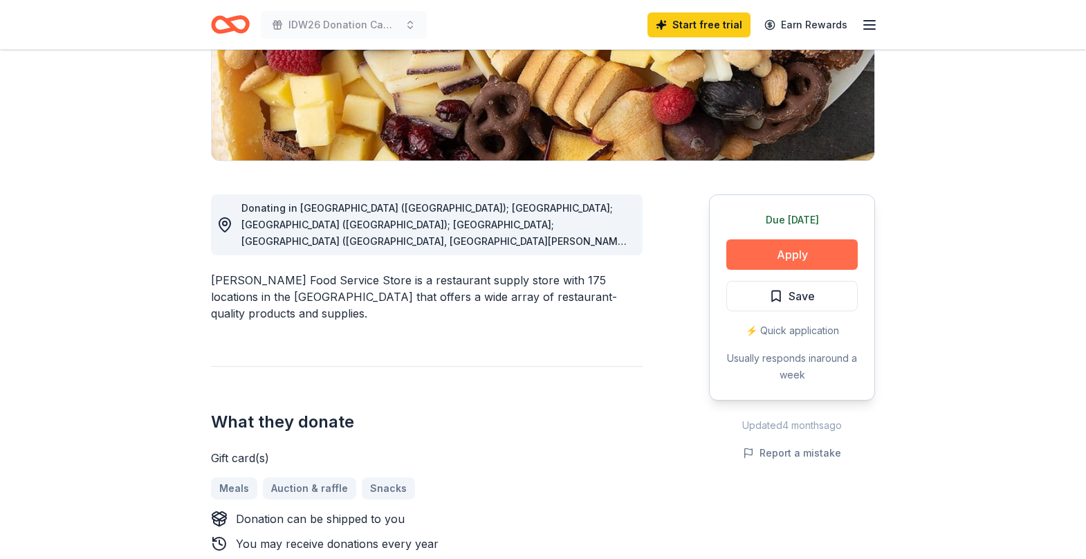
click at [792, 250] on button "Apply" at bounding box center [792, 254] width 131 height 30
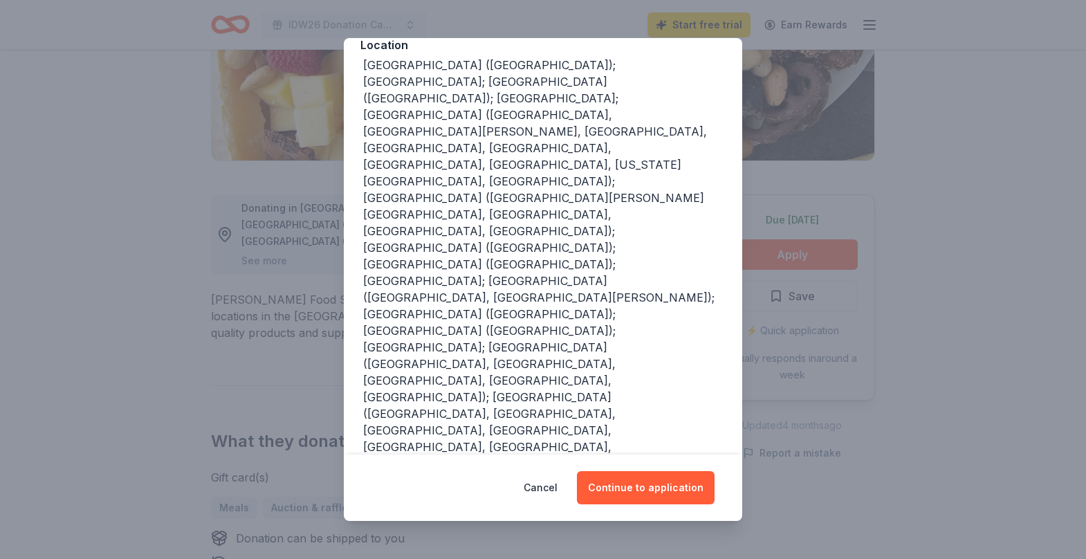
scroll to position [209, 0]
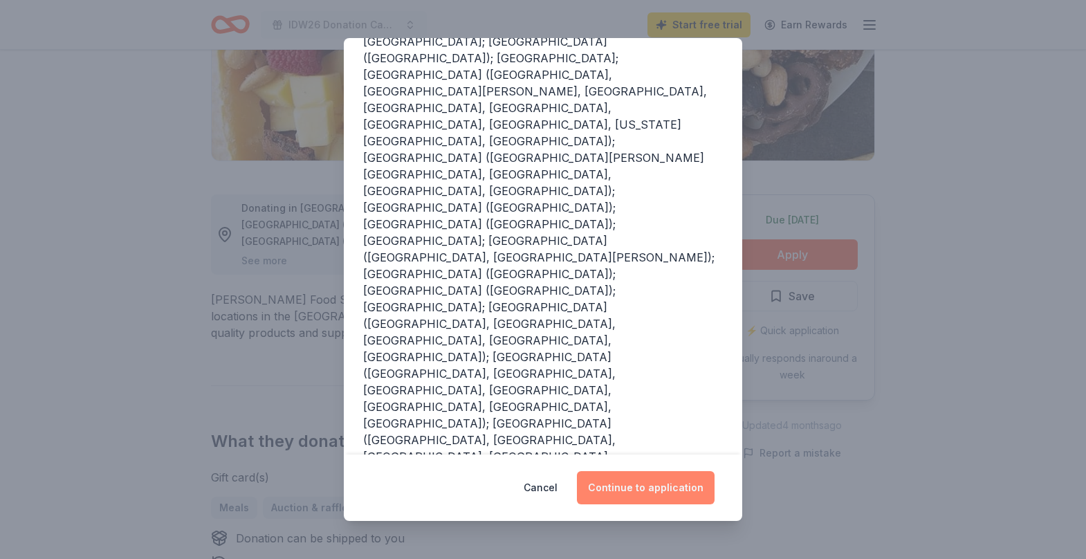
click at [650, 486] on button "Continue to application" at bounding box center [646, 487] width 138 height 33
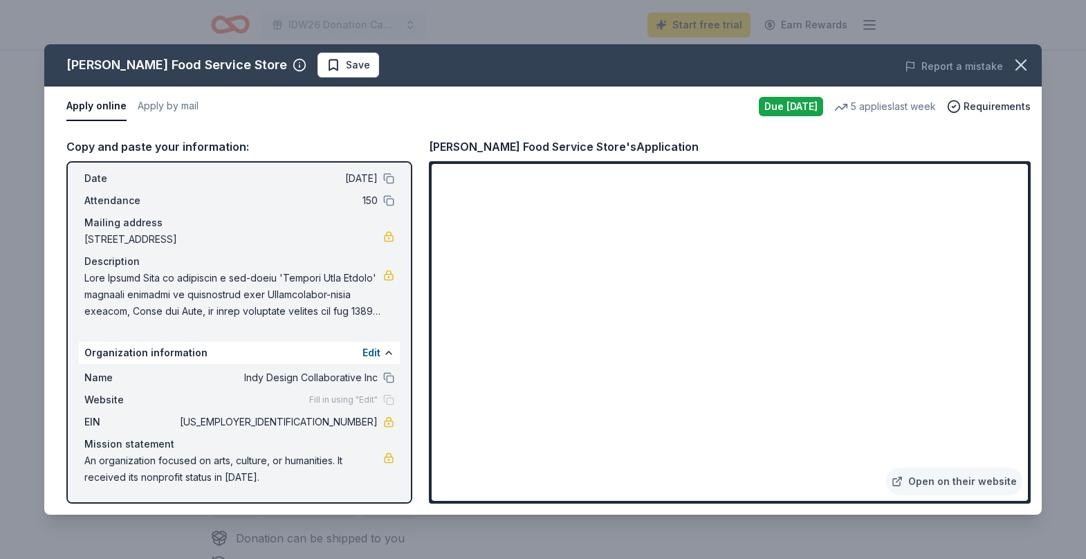
scroll to position [0, 0]
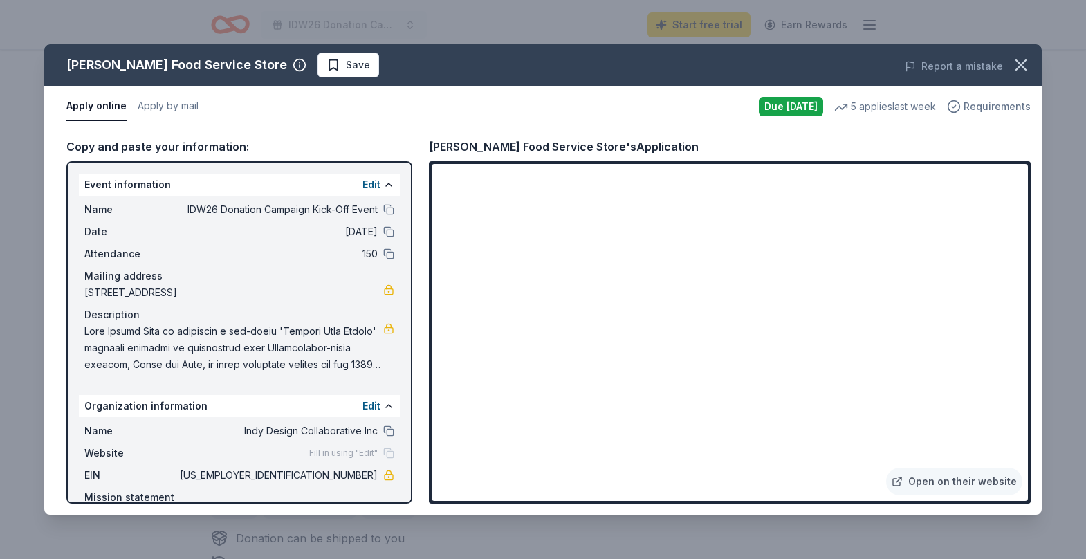
click at [982, 113] on span "Requirements" at bounding box center [997, 106] width 67 height 17
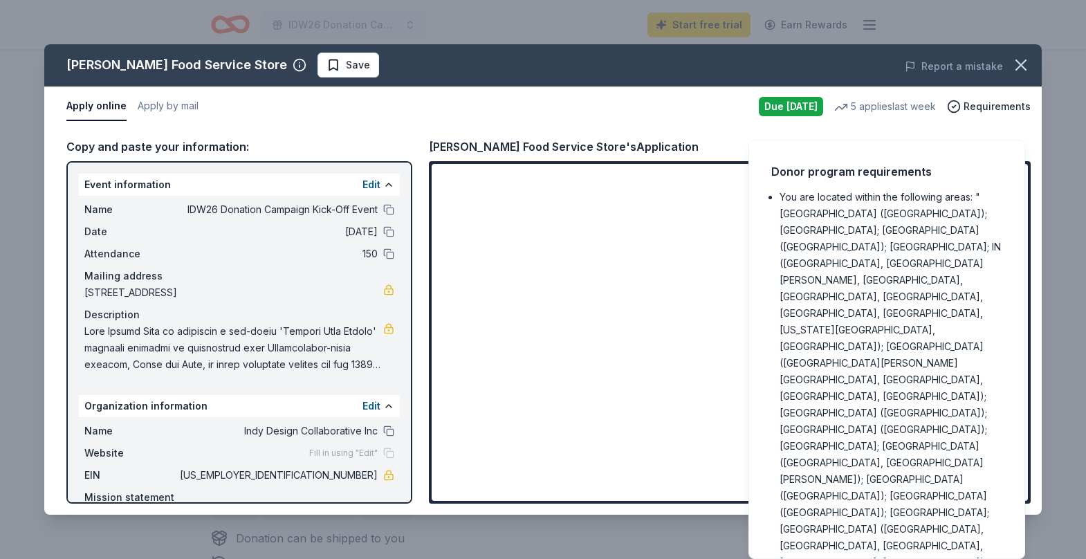
click at [646, 102] on div "Apply online Apply by mail" at bounding box center [407, 106] width 682 height 29
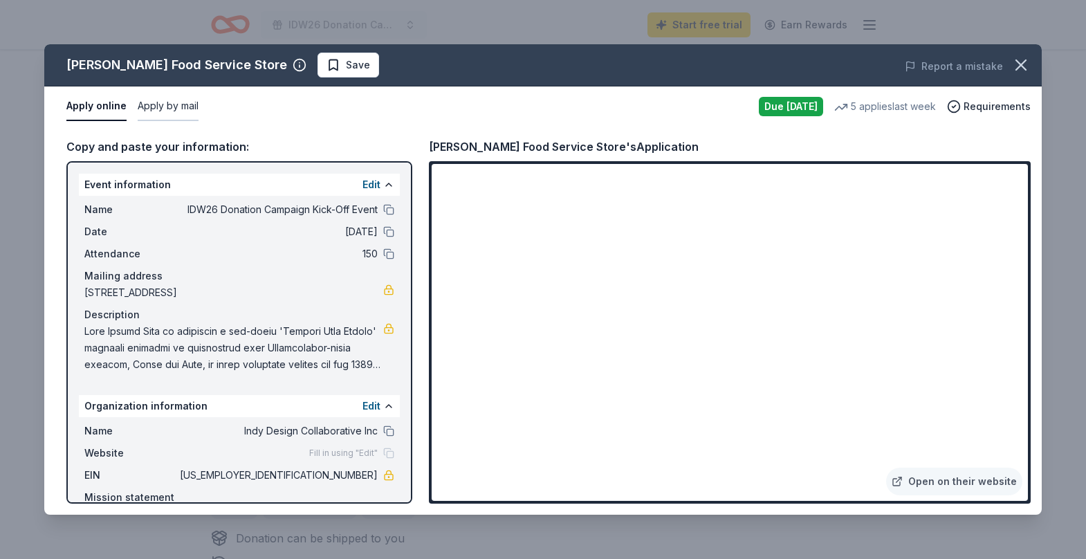
click at [159, 95] on button "Apply by mail" at bounding box center [168, 106] width 61 height 29
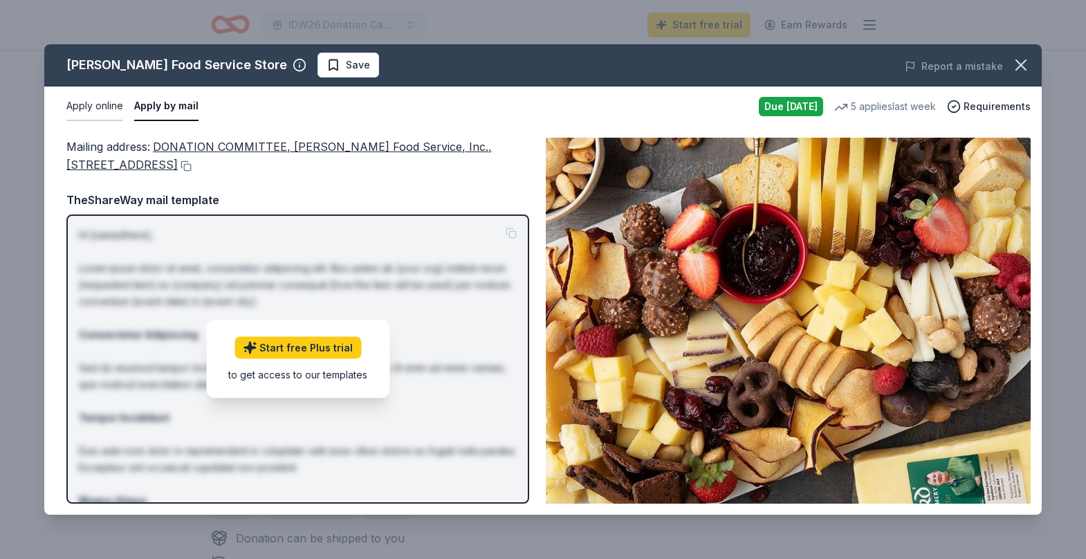
click at [86, 109] on button "Apply online" at bounding box center [94, 106] width 57 height 29
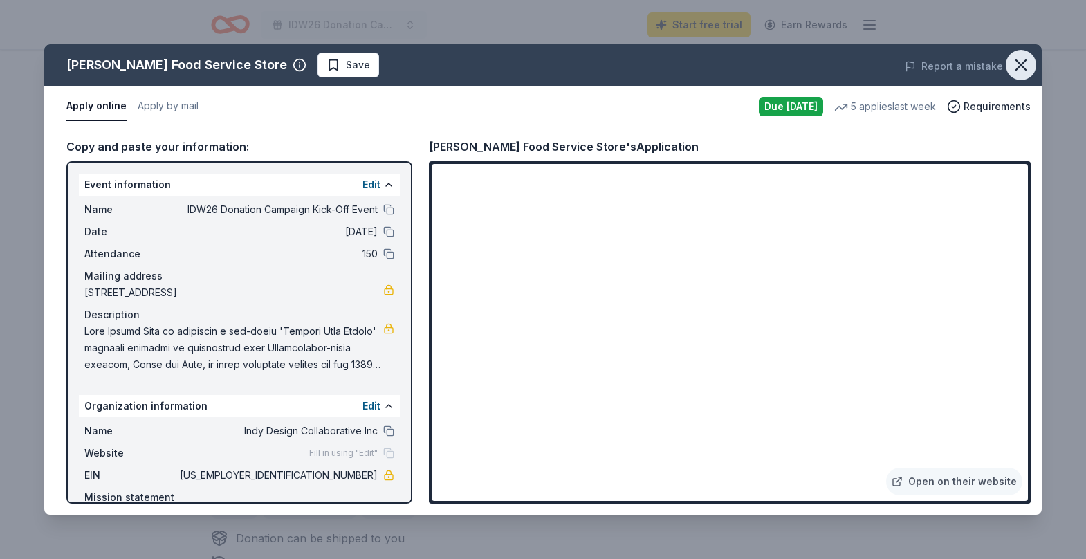
click at [1027, 67] on icon "button" at bounding box center [1021, 64] width 19 height 19
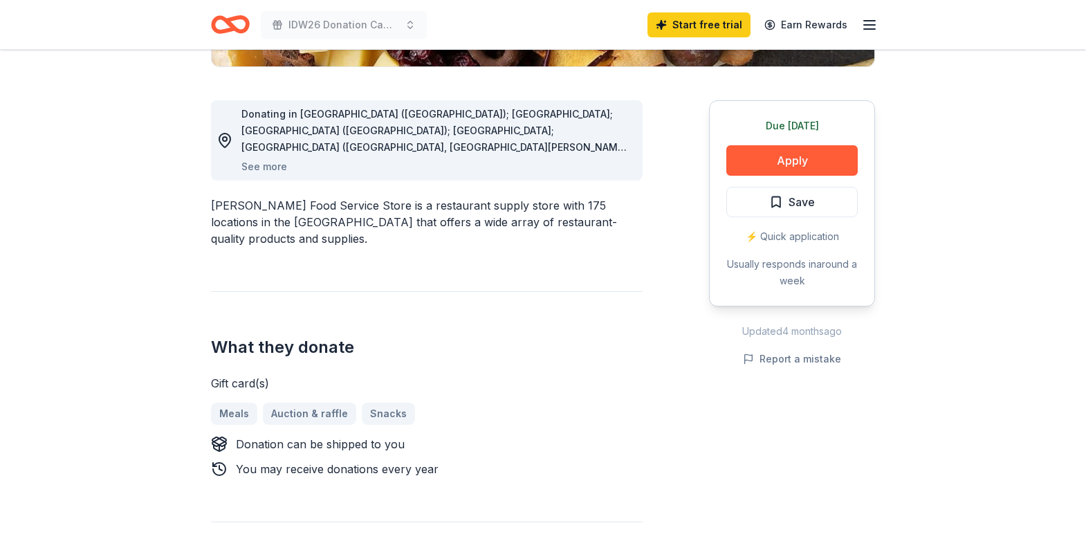
scroll to position [375, 0]
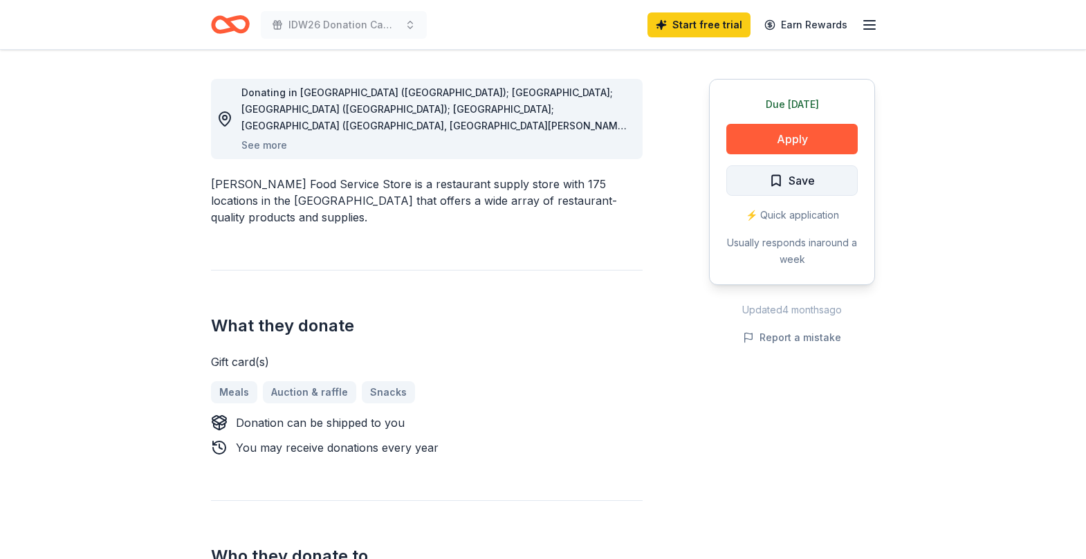
click at [784, 181] on span "Save" at bounding box center [793, 181] width 46 height 18
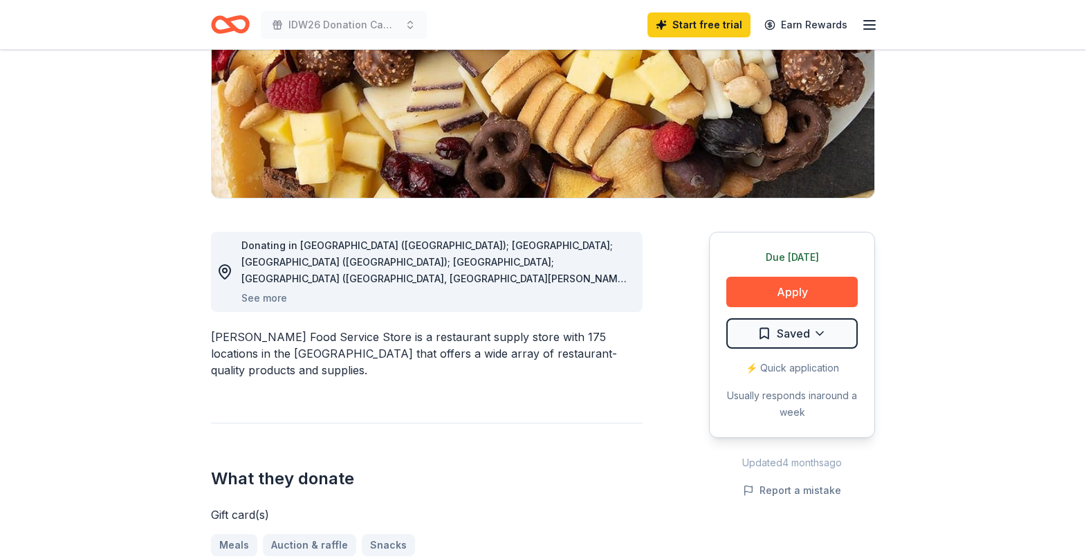
scroll to position [289, 0]
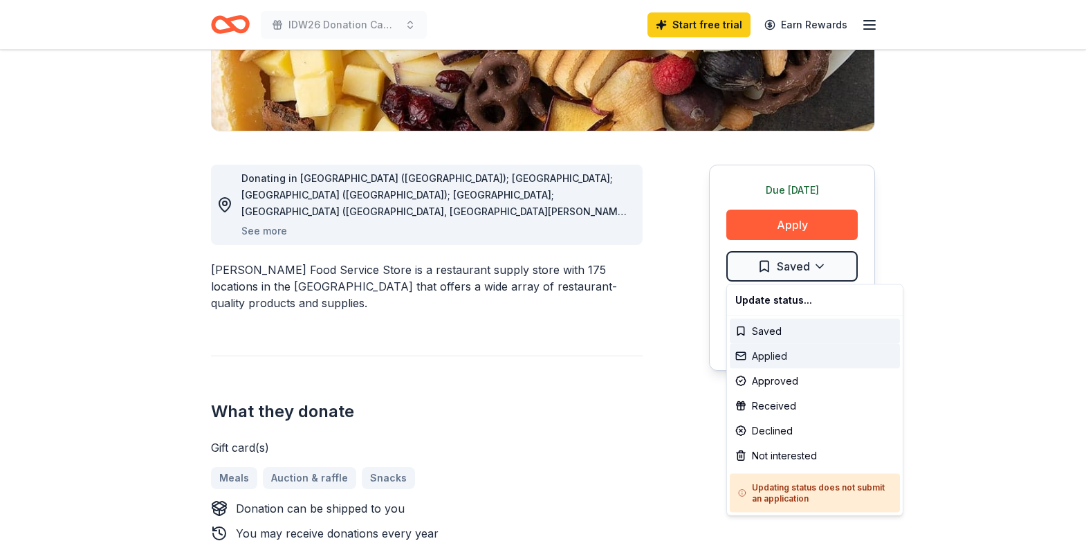
click at [790, 353] on div "Applied" at bounding box center [815, 356] width 170 height 25
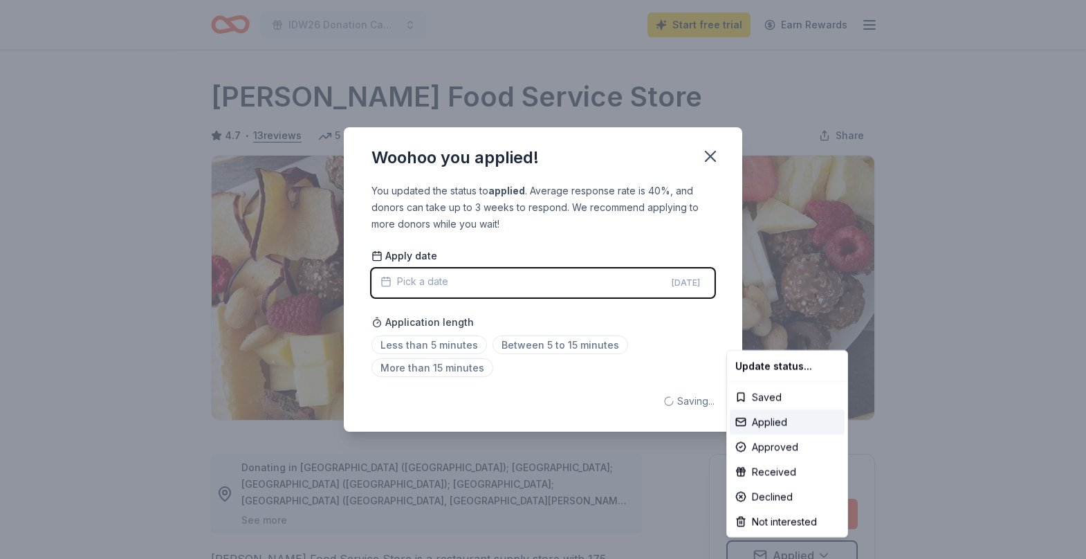
scroll to position [0, 0]
click at [559, 255] on html "IDW26 Donation Campaign Kick-Off Event Start free trial Earn Rewards Due tomorr…" at bounding box center [543, 279] width 1086 height 559
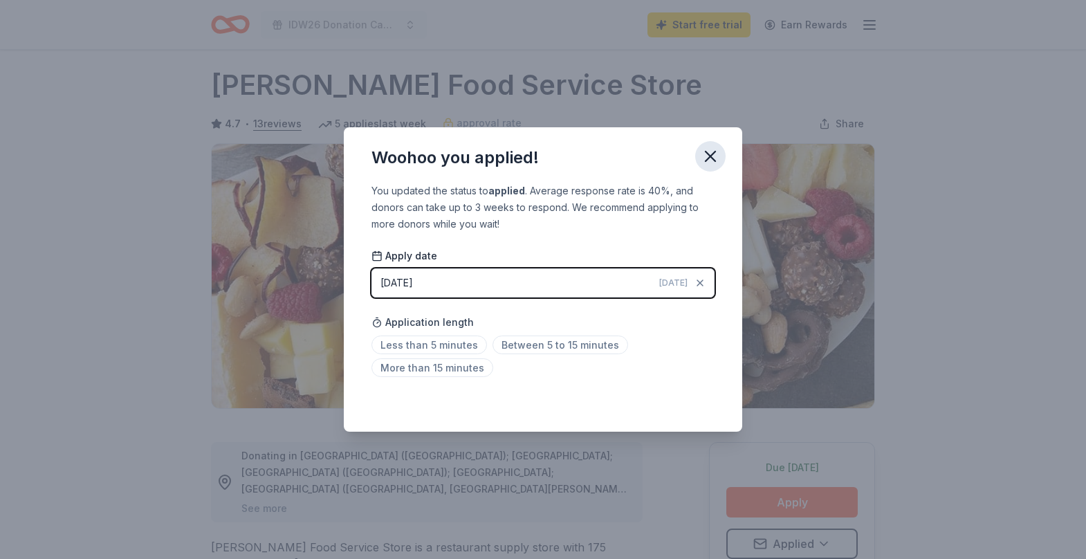
click at [712, 150] on icon "button" at bounding box center [710, 156] width 19 height 19
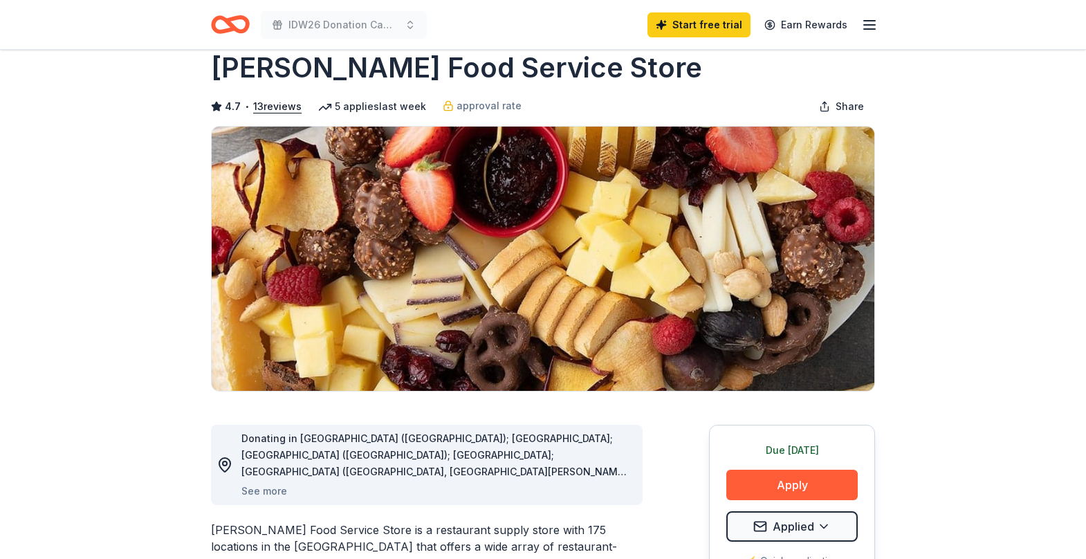
scroll to position [0, 0]
